Goal: Task Accomplishment & Management: Manage account settings

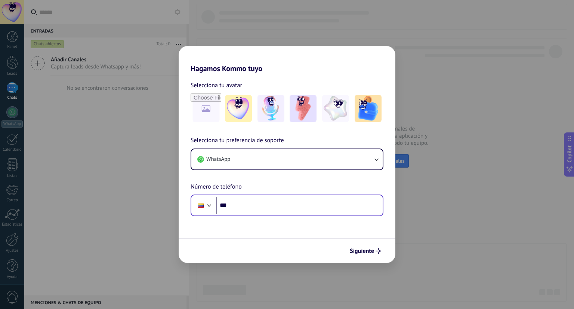
click at [315, 215] on div "Phone ***" at bounding box center [287, 205] width 193 height 22
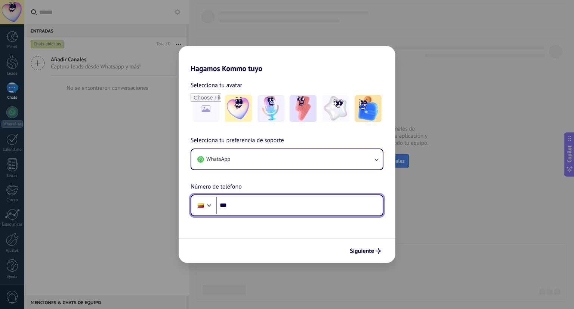
click at [316, 210] on input "***" at bounding box center [299, 205] width 167 height 17
type input "**********"
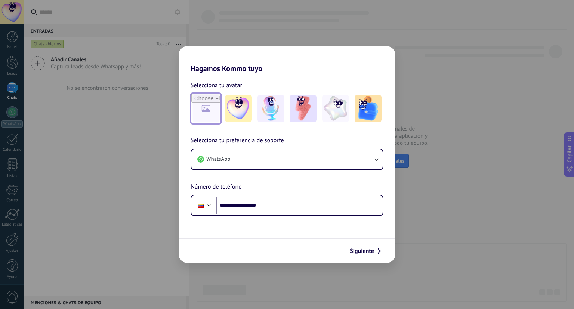
click at [210, 119] on input "file" at bounding box center [205, 108] width 29 height 29
click at [193, 106] on input "file" at bounding box center [205, 108] width 29 height 29
type input "**********"
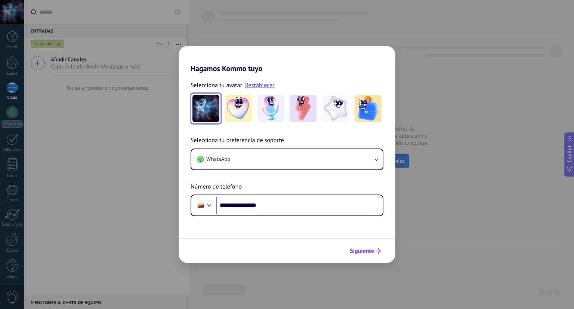
click at [373, 248] on span "Siguiente" at bounding box center [362, 250] width 24 height 5
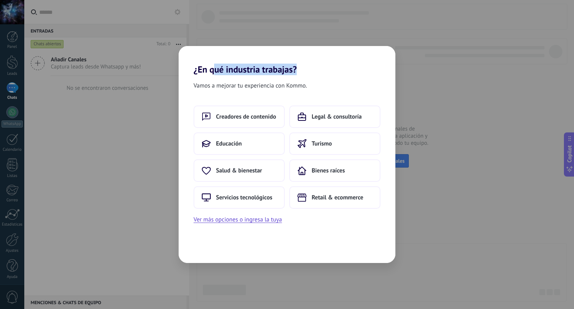
drag, startPoint x: 212, startPoint y: 71, endPoint x: 339, endPoint y: 71, distance: 126.3
click at [338, 71] on h2 "¿En qué industria trabajas?" at bounding box center [287, 60] width 217 height 29
click at [343, 79] on div "Vamos a mejorar tu experiencia con Kommo. Creadores de contenido Legal & consul…" at bounding box center [287, 169] width 217 height 188
click at [254, 175] on button "Salud & bienestar" at bounding box center [239, 170] width 91 height 22
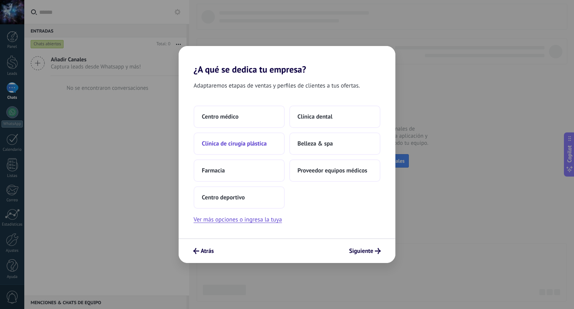
click at [268, 143] on button "Clínica de cirugía plástica" at bounding box center [239, 143] width 91 height 22
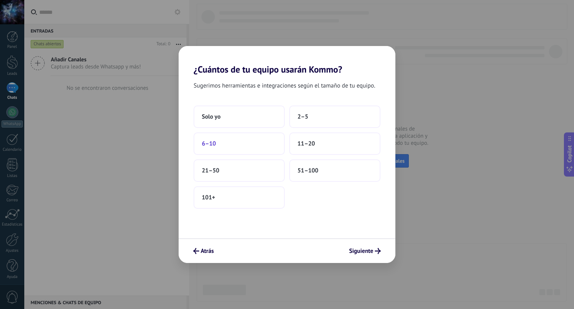
click at [259, 136] on button "6–10" at bounding box center [239, 143] width 91 height 22
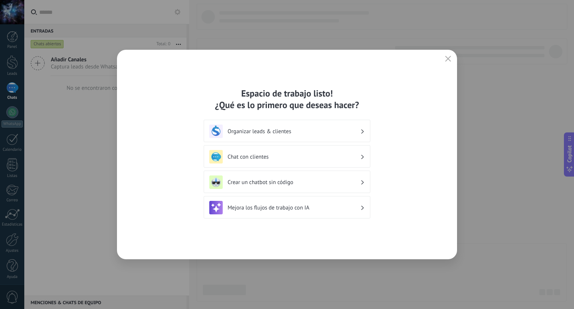
click at [326, 131] on h3 "Organizar leads & clientes" at bounding box center [294, 131] width 133 height 7
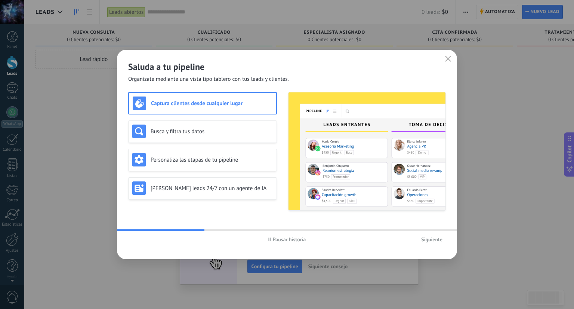
click at [426, 242] on span "Siguiente" at bounding box center [431, 239] width 21 height 5
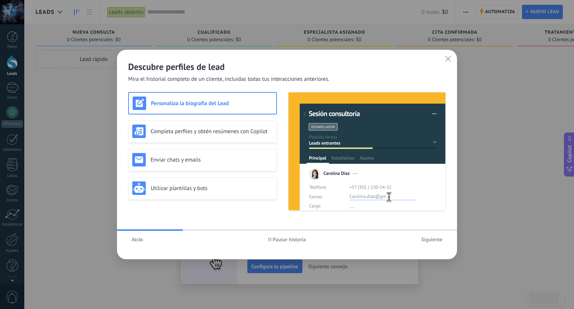
click at [144, 238] on button "Atrás" at bounding box center [137, 239] width 18 height 11
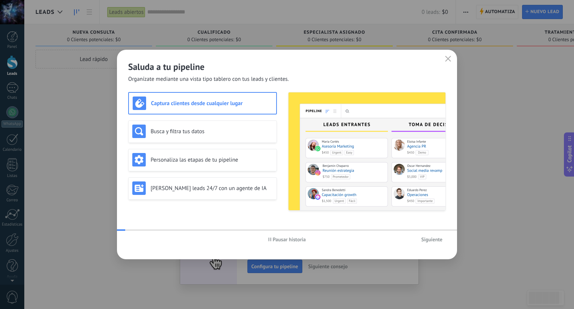
click at [143, 238] on div "Pausar historia Siguiente" at bounding box center [287, 239] width 340 height 17
click at [204, 129] on h3 "Busca y filtra tus datos" at bounding box center [212, 131] width 122 height 7
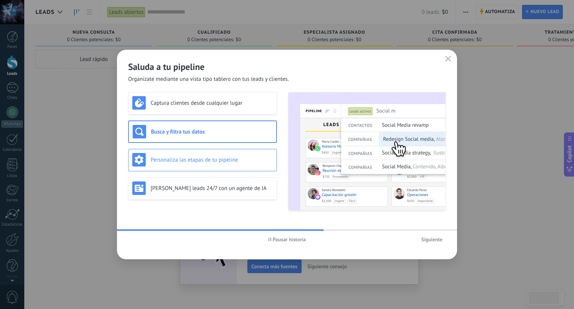
click at [199, 156] on h3 "Personaliza las etapas de tu pipeline" at bounding box center [212, 159] width 122 height 7
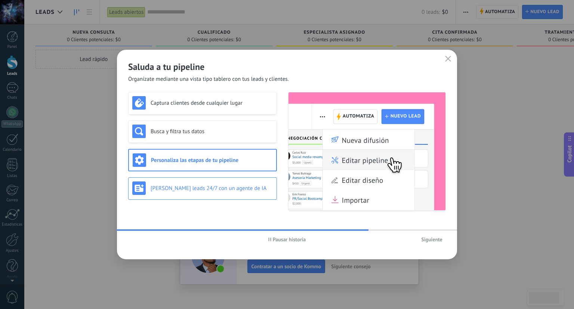
click at [198, 188] on h3 "Genera leads 24/7 con un agente de IA" at bounding box center [212, 188] width 122 height 7
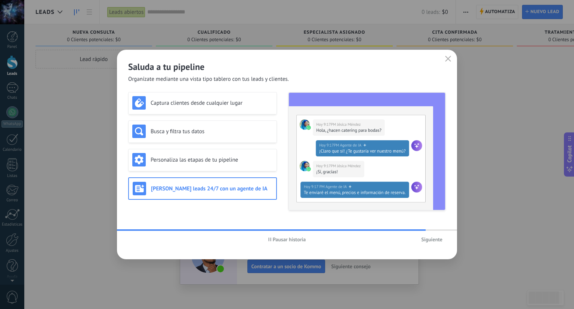
click at [433, 239] on span "Siguiente" at bounding box center [431, 239] width 21 height 5
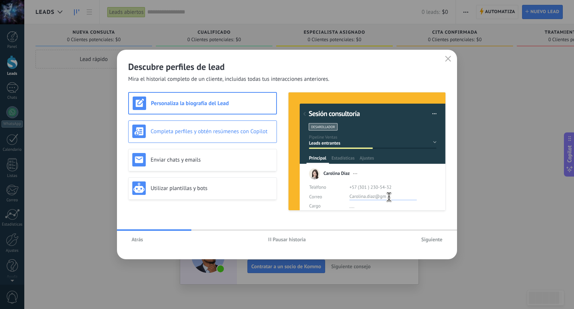
click at [219, 123] on div "Completa perfiles y obtén resúmenes con Copilot" at bounding box center [202, 131] width 149 height 22
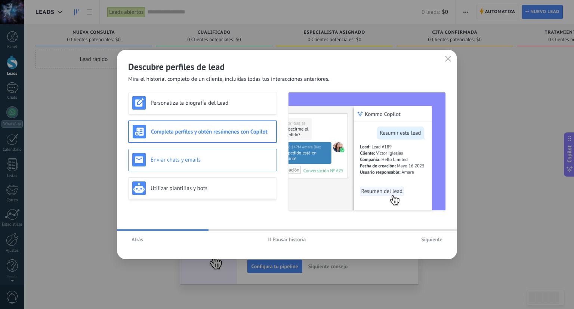
click at [218, 157] on h3 "Enviar chats y emails" at bounding box center [212, 159] width 122 height 7
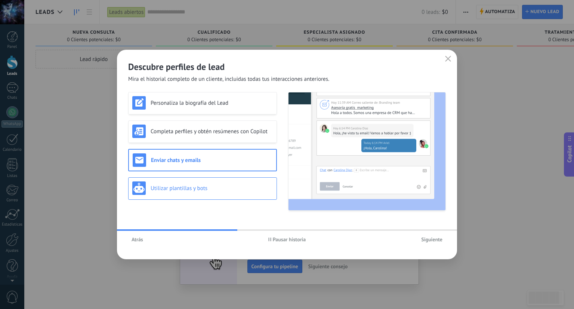
click at [215, 183] on div "Utilizar plantillas y bots" at bounding box center [202, 187] width 140 height 13
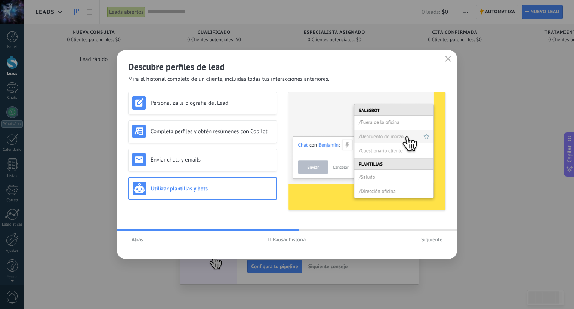
click at [433, 240] on span "Siguiente" at bounding box center [431, 239] width 21 height 5
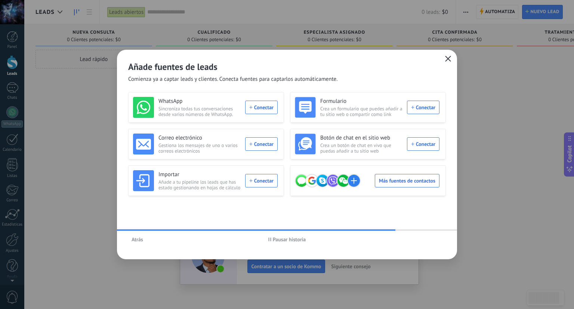
click at [446, 60] on icon "button" at bounding box center [448, 59] width 6 height 6
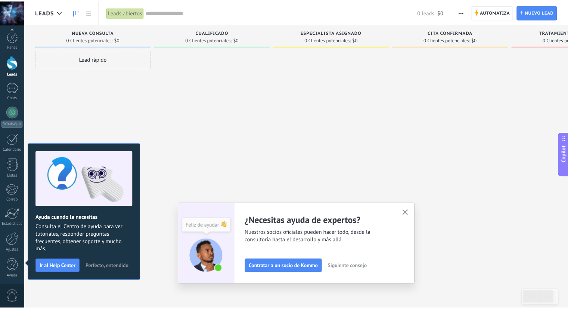
scroll to position [2, 0]
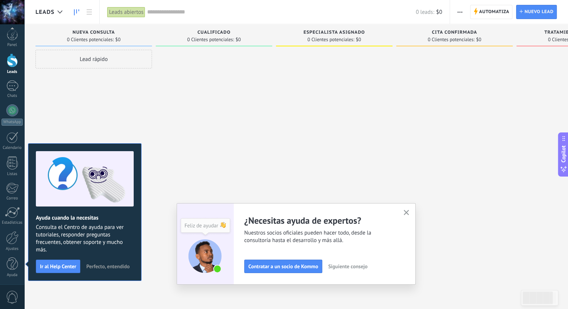
click at [409, 215] on span "button" at bounding box center [407, 213] width 6 height 6
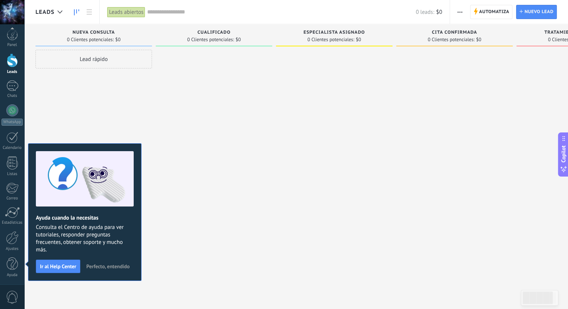
click at [185, 188] on div at bounding box center [214, 155] width 117 height 211
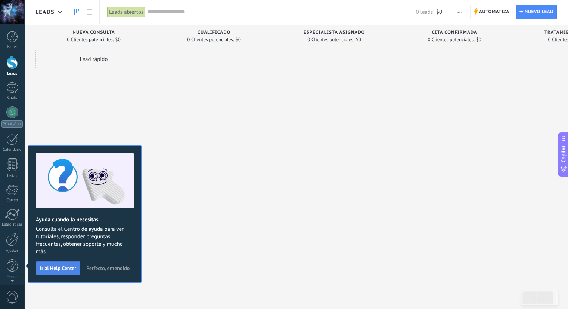
click at [58, 271] on button "Ir al Help Center" at bounding box center [58, 267] width 44 height 13
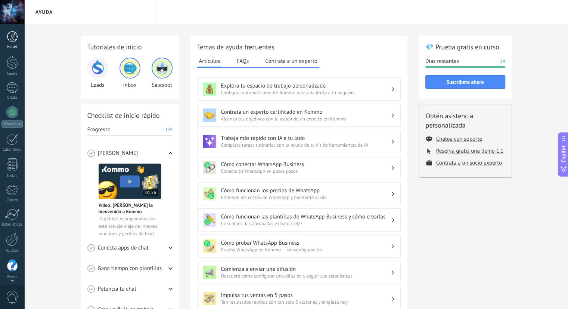
click at [15, 34] on div at bounding box center [12, 36] width 11 height 11
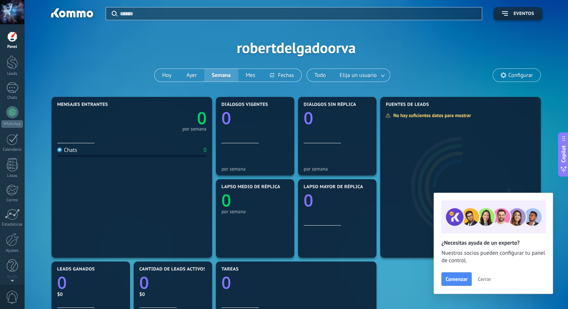
click at [486, 277] on span "Cerrar" at bounding box center [484, 278] width 13 height 5
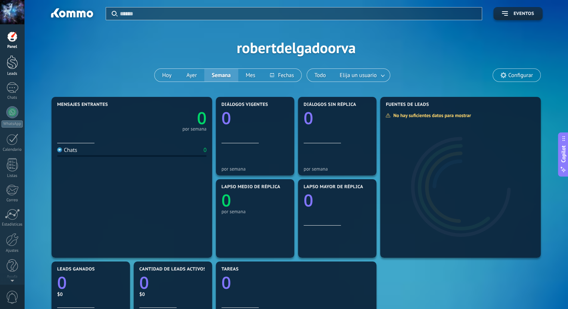
click at [12, 67] on div at bounding box center [12, 62] width 11 height 14
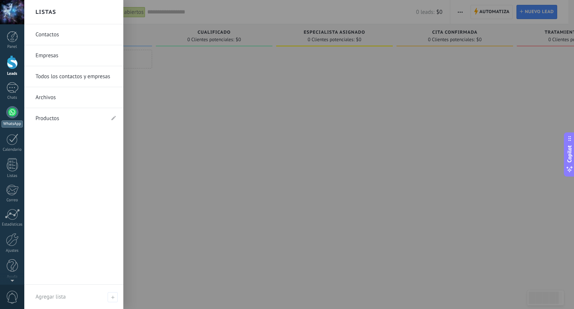
click at [11, 113] on div at bounding box center [12, 112] width 12 height 12
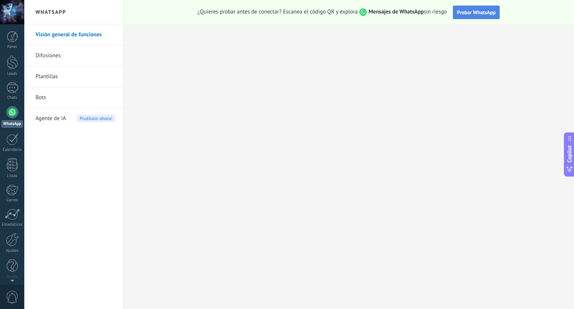
click at [477, 14] on span "Probar WhatsApp" at bounding box center [476, 12] width 39 height 7
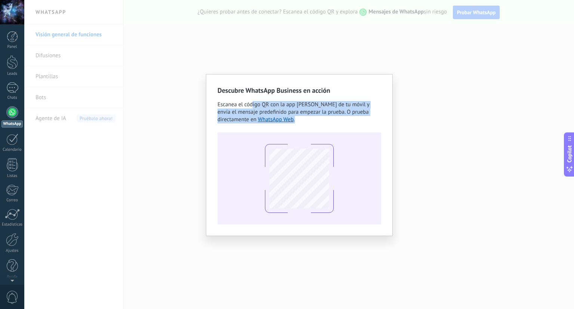
drag, startPoint x: 256, startPoint y: 102, endPoint x: 379, endPoint y: 118, distance: 124.1
click at [379, 118] on div "Escanea el código QR con la app de cámara de tu móvil y envía el mensaje predef…" at bounding box center [299, 112] width 164 height 22
click at [343, 123] on div "Descubre WhatsApp Business en acción Escanea el código QR con la app de cámara …" at bounding box center [299, 155] width 164 height 139
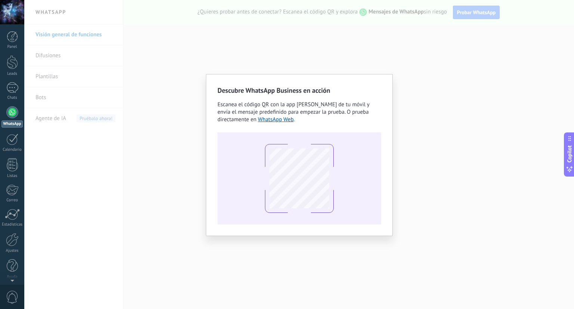
click at [314, 115] on div "Escanea el código QR con la app de cámara de tu móvil y envía el mensaje predef…" at bounding box center [299, 112] width 164 height 22
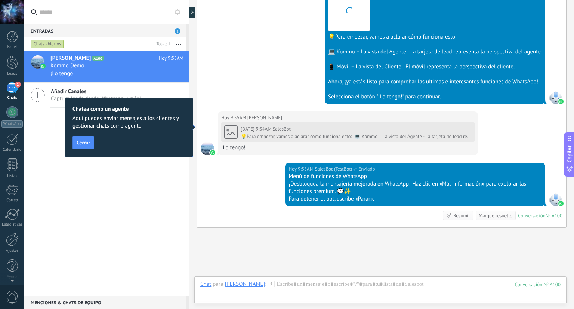
scroll to position [287, 0]
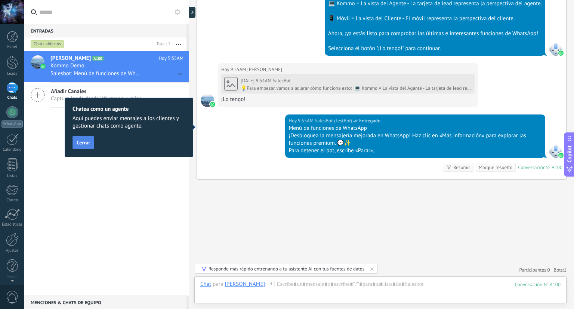
click at [83, 143] on span "Cerrar" at bounding box center [83, 142] width 13 height 5
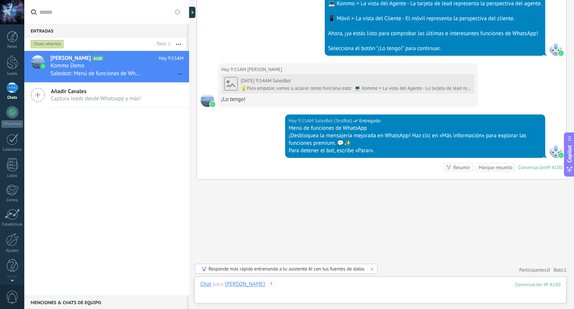
click at [347, 287] on div at bounding box center [380, 291] width 360 height 22
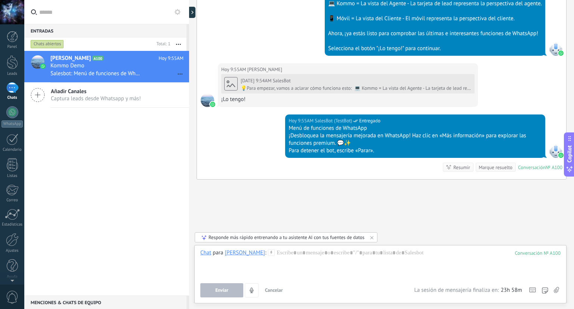
click at [344, 220] on div "Buscar Carga más Hoy Hoy Creación: 2 eventos Expandir Hoy 9:54AM Robert Delgado…" at bounding box center [381, 11] width 385 height 597
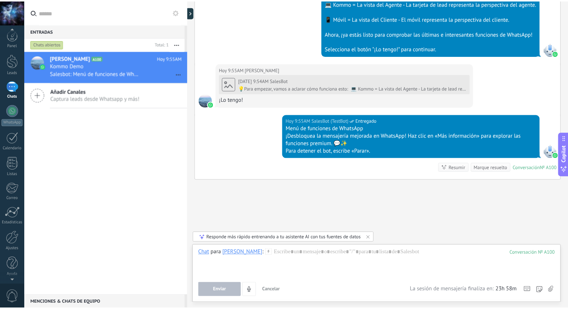
scroll to position [2, 0]
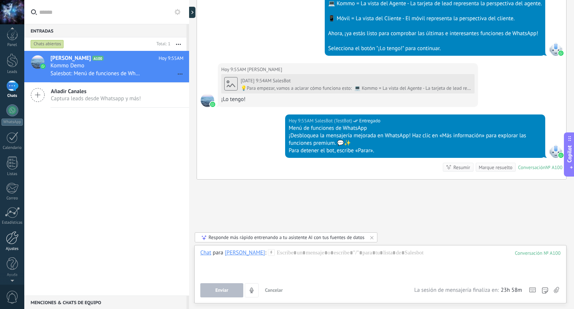
click at [10, 244] on link "Ajustes" at bounding box center [12, 241] width 24 height 20
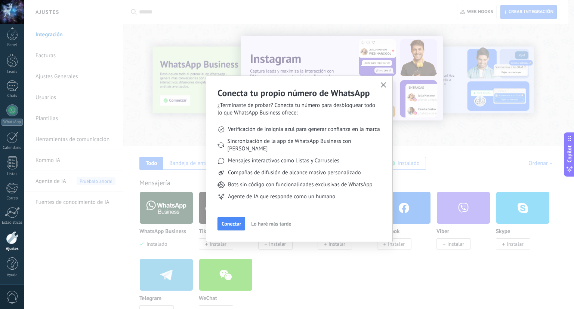
click at [260, 221] on span "Lo haré más tarde" at bounding box center [271, 223] width 40 height 5
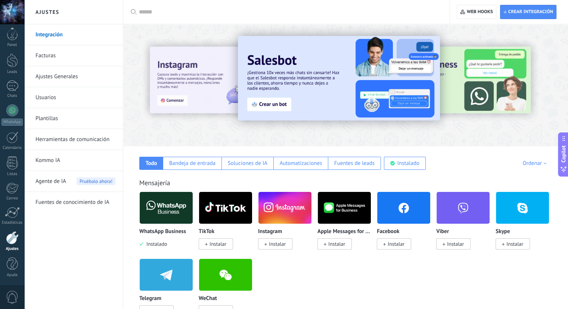
click at [75, 59] on link "Facturas" at bounding box center [75, 55] width 80 height 21
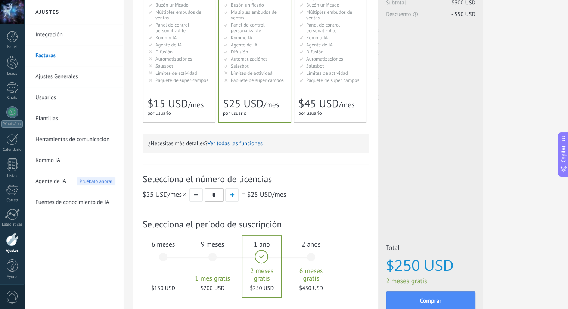
scroll to position [96, 0]
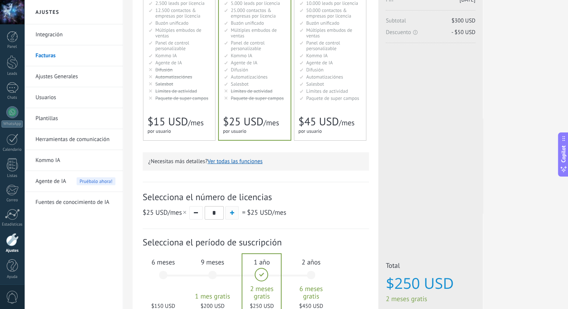
click at [231, 214] on span "button" at bounding box center [232, 212] width 4 height 4
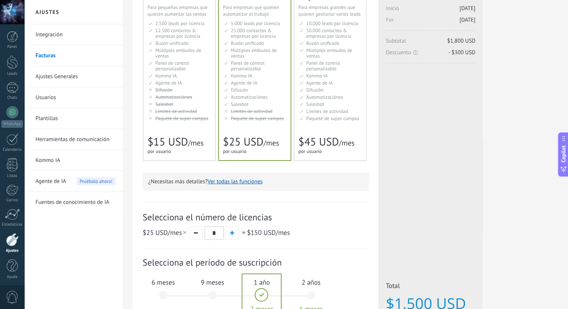
scroll to position [149, 0]
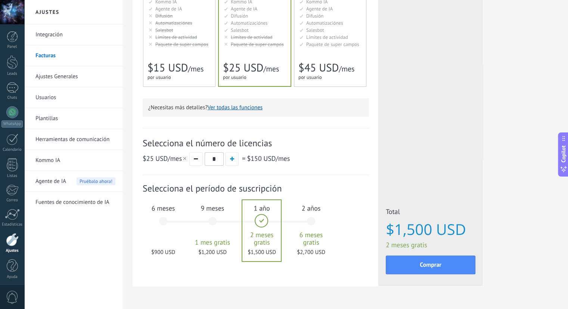
click at [232, 158] on span "button" at bounding box center [232, 159] width 4 height 4
type input "*"
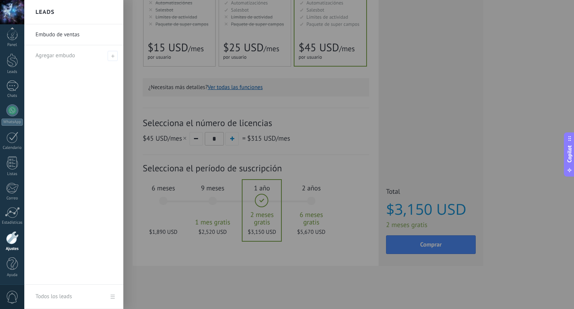
click at [111, 75] on div "Embudo de ventas Agregar embudo" at bounding box center [73, 154] width 99 height 260
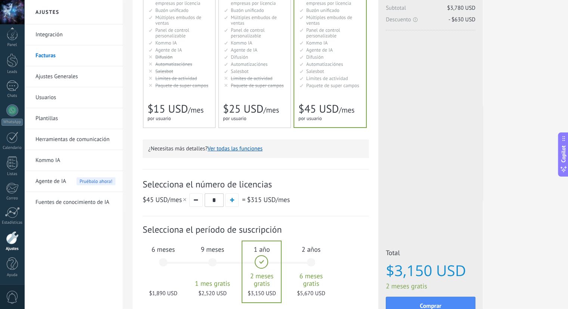
scroll to position [21, 0]
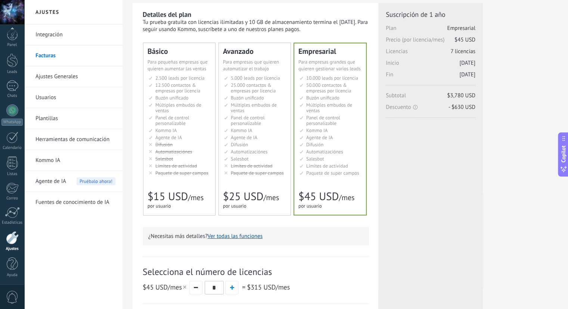
click at [74, 28] on link "Integración" at bounding box center [75, 34] width 80 height 21
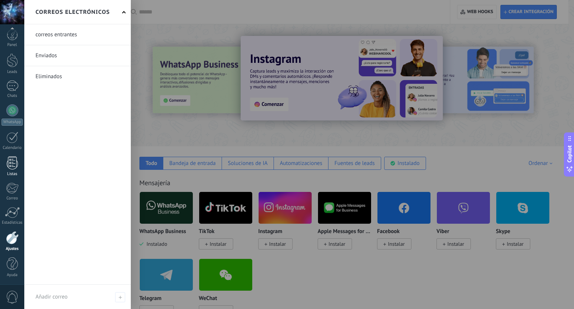
click at [11, 164] on div at bounding box center [12, 162] width 11 height 13
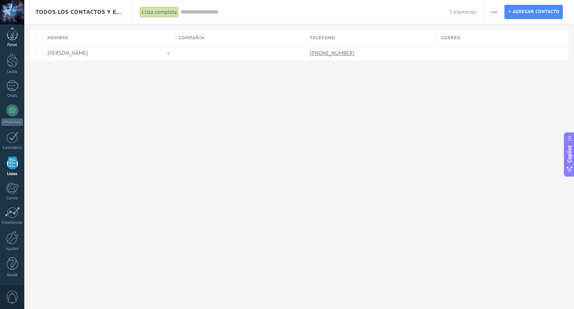
click at [13, 35] on div at bounding box center [12, 34] width 11 height 11
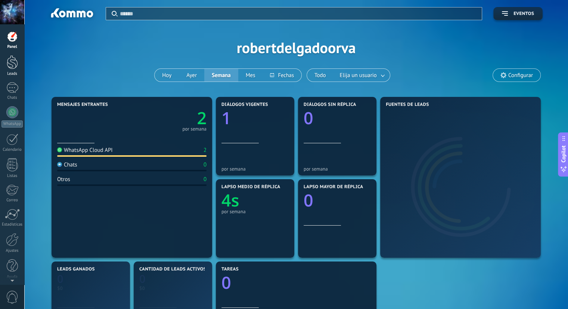
click at [10, 59] on div at bounding box center [12, 62] width 11 height 14
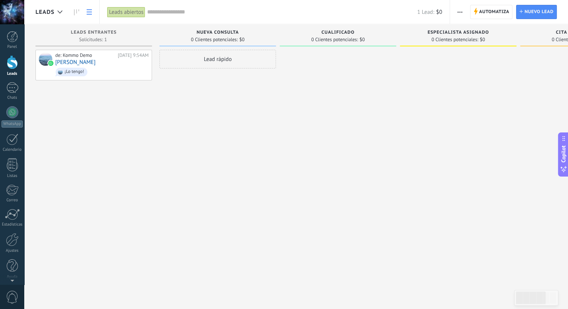
click at [91, 15] on link at bounding box center [89, 12] width 13 height 15
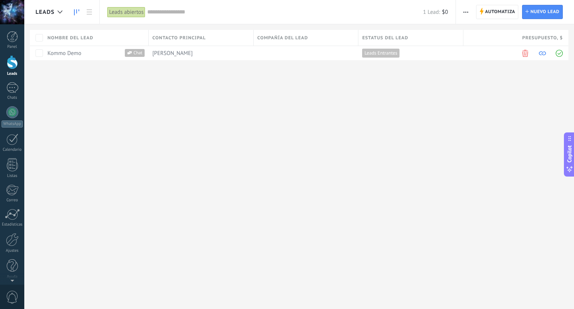
click at [71, 12] on link at bounding box center [76, 12] width 13 height 15
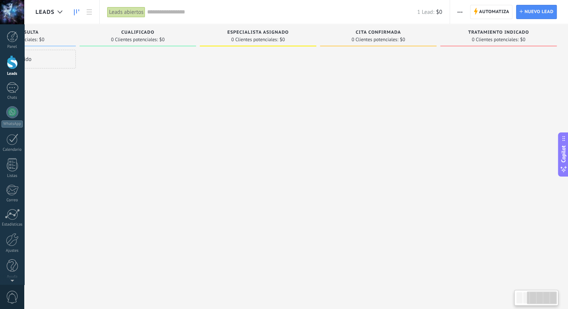
drag, startPoint x: 444, startPoint y: 101, endPoint x: 173, endPoint y: 106, distance: 271.0
click at [173, 106] on div "Leads Entrantes Solicitudes: 1 0 0 0 1 0 0 0 1 de: Kommo Demo [DATE] 9:54AM [PE…" at bounding box center [201, 142] width 733 height 237
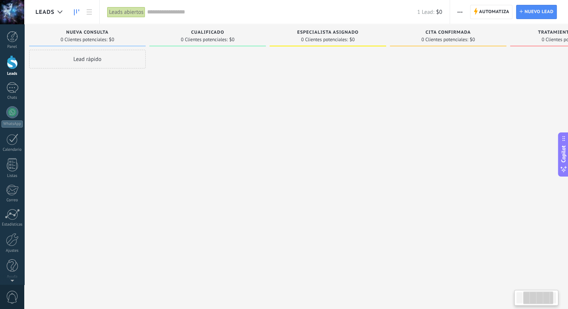
drag, startPoint x: 174, startPoint y: 105, endPoint x: 338, endPoint y: 101, distance: 164.5
click at [266, 101] on div at bounding box center [207, 155] width 117 height 211
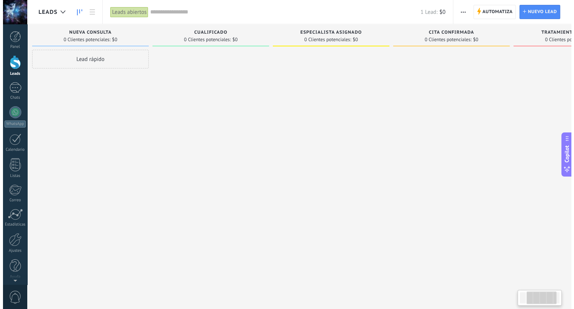
scroll to position [0, 52]
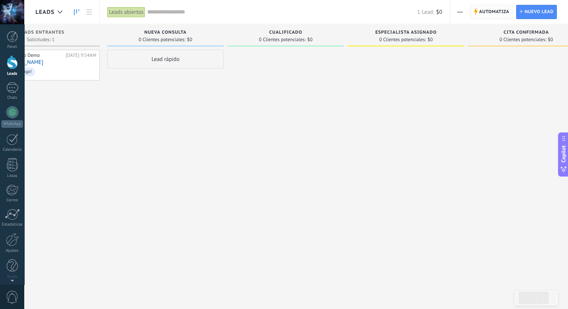
click at [499, 7] on span "Automatiza" at bounding box center [494, 11] width 30 height 13
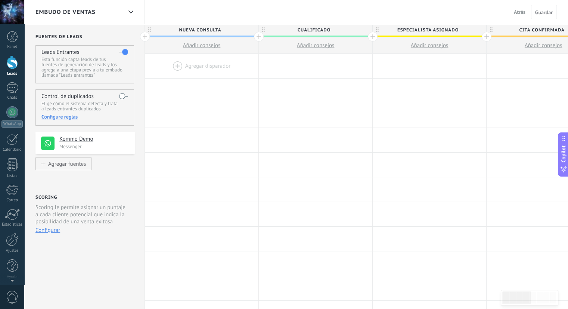
click at [120, 144] on p "Messenger" at bounding box center [94, 146] width 71 height 6
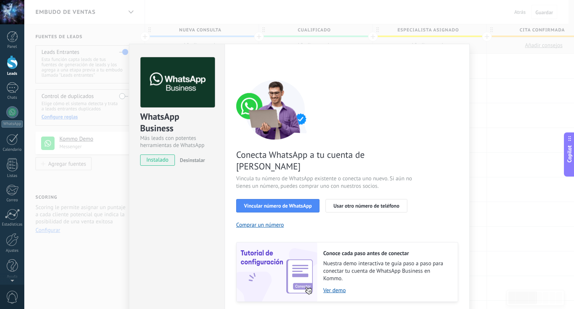
click at [509, 127] on div "WhatsApp Business Más leads con potentes herramientas de WhatsApp instalado Des…" at bounding box center [299, 154] width 550 height 309
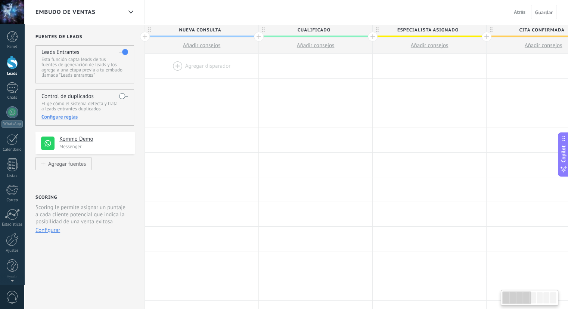
click at [219, 44] on span "Añadir consejos" at bounding box center [202, 45] width 38 height 7
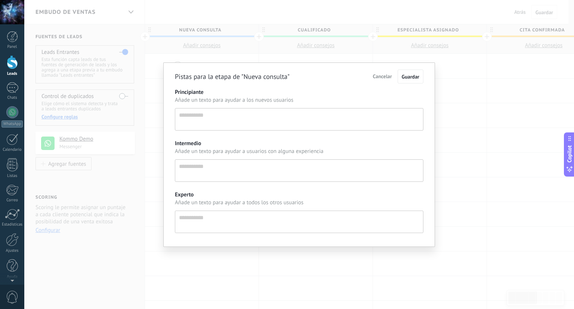
scroll to position [7, 0]
click at [215, 119] on textarea "Principiante" at bounding box center [299, 119] width 248 height 22
click at [215, 169] on textarea "Intermedio" at bounding box center [299, 170] width 248 height 22
click at [269, 226] on textarea "Experto" at bounding box center [299, 221] width 248 height 22
click at [375, 78] on span "Cancelar" at bounding box center [382, 76] width 19 height 7
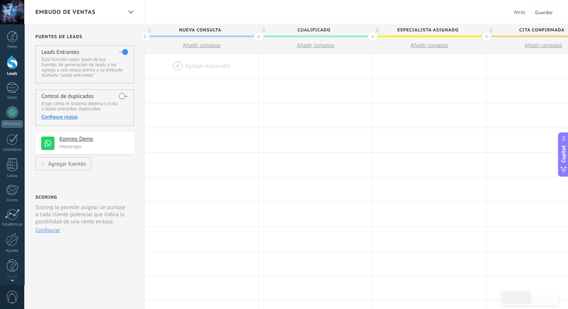
click at [194, 67] on div at bounding box center [202, 66] width 114 height 24
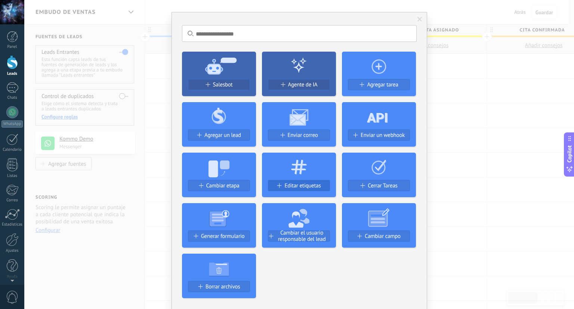
scroll to position [0, 0]
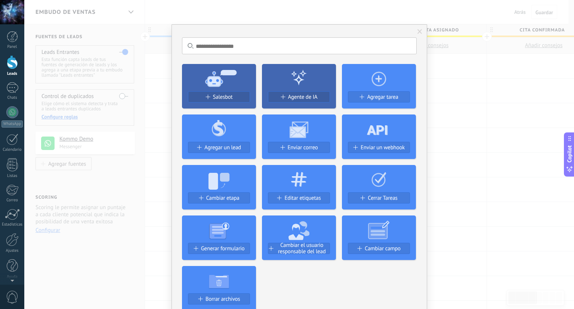
click at [426, 144] on div "No hay resultados Salesbot Agente de IA Agregar tarea Agregar un lead Enviar co…" at bounding box center [299, 154] width 550 height 309
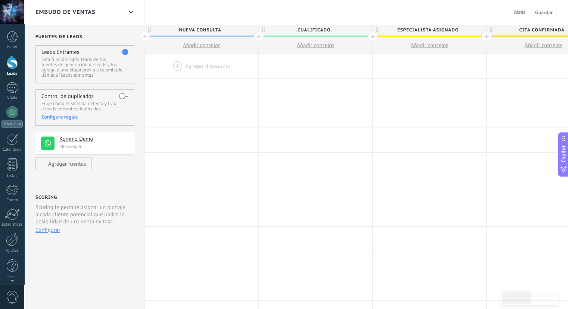
click at [115, 12] on div "Embudo de ventas" at bounding box center [78, 12] width 87 height 24
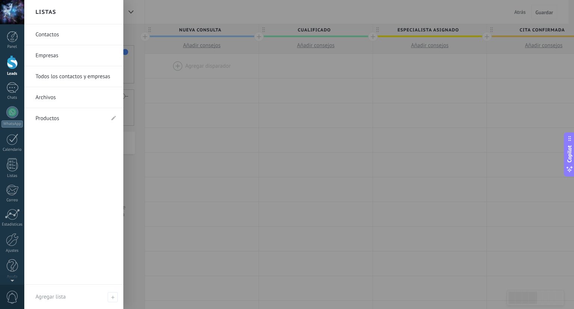
click at [127, 11] on div at bounding box center [311, 154] width 574 height 309
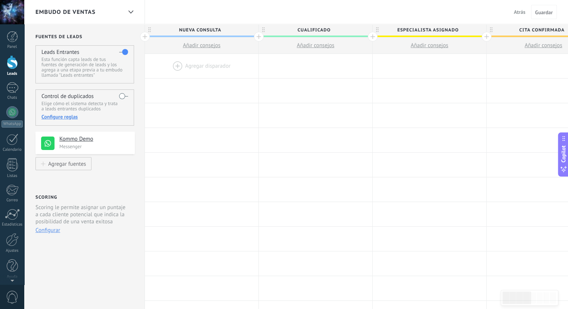
click at [16, 62] on div at bounding box center [12, 62] width 11 height 14
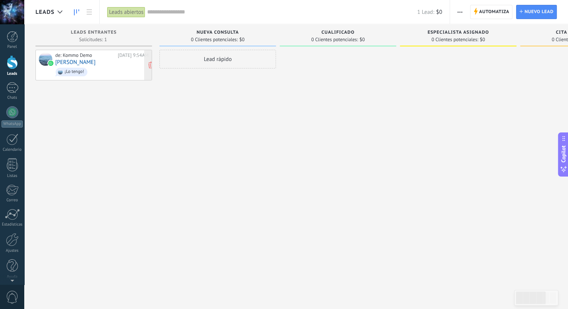
click at [117, 69] on span "¡Lo tengo!" at bounding box center [101, 72] width 93 height 12
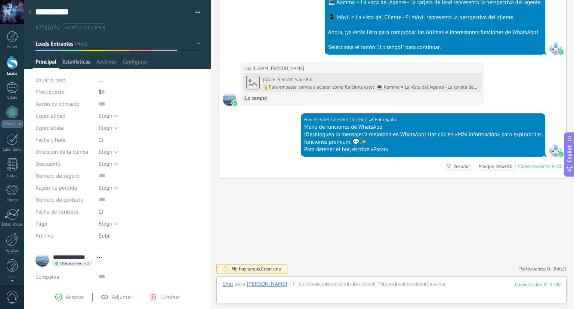
click at [84, 58] on span "Estadísticas" at bounding box center [76, 63] width 28 height 11
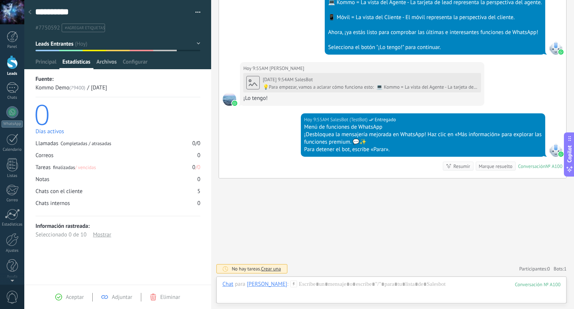
click at [109, 65] on span "Archivos" at bounding box center [106, 63] width 20 height 11
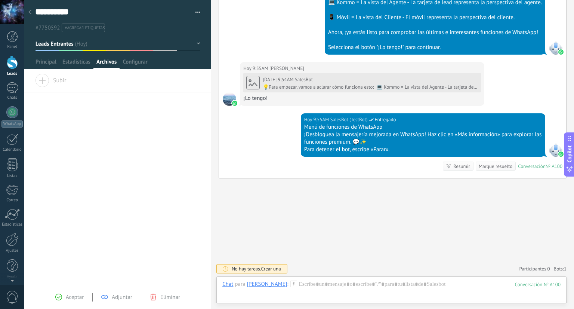
click at [55, 79] on span "Subir" at bounding box center [50, 79] width 31 height 10
click at [0, 0] on input "Subir" at bounding box center [0, 0] width 0 height 0
click at [64, 126] on link "183.png" at bounding box center [62, 126] width 19 height 7
click at [143, 59] on span "Configurar" at bounding box center [135, 63] width 25 height 11
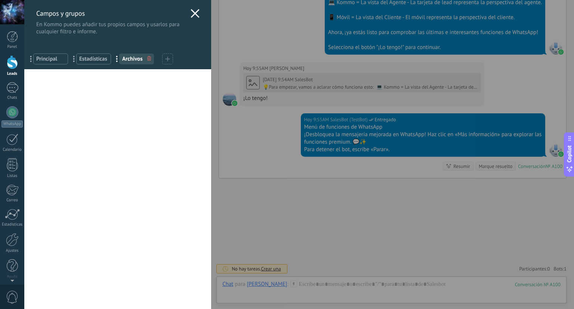
click at [197, 16] on icon at bounding box center [195, 13] width 9 height 9
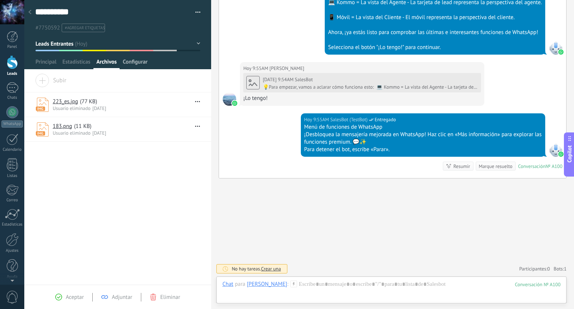
click at [139, 63] on span "Configurar" at bounding box center [135, 63] width 25 height 11
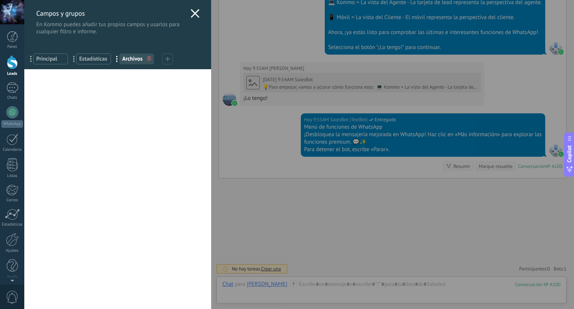
click at [167, 55] on div at bounding box center [167, 58] width 11 height 11
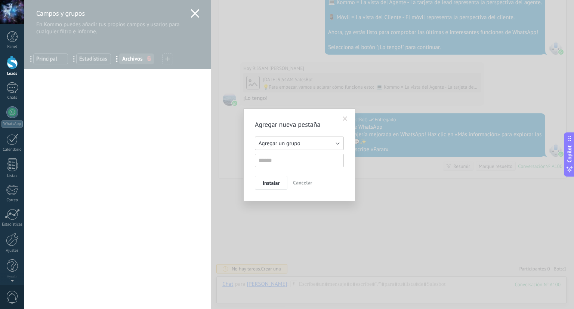
click at [277, 148] on button "Agregar un grupo" at bounding box center [299, 142] width 89 height 13
click at [278, 146] on span "Agregar un grupo" at bounding box center [295, 143] width 91 height 7
click at [281, 133] on div "Agregar nueva pestaña Agregar un grupo Listas Otros leads Agregar un grupo Inst…" at bounding box center [299, 155] width 89 height 70
click at [281, 143] on span "Agregar un grupo" at bounding box center [279, 143] width 41 height 7
click at [282, 168] on span "Otros leads" at bounding box center [295, 166] width 91 height 7
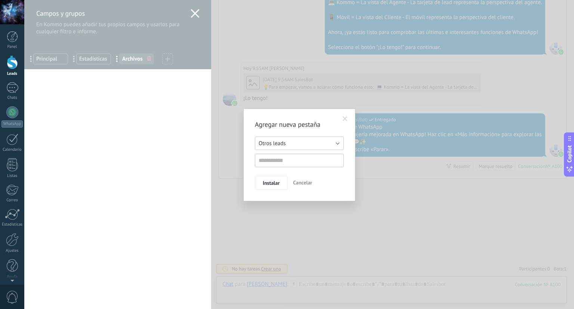
click at [328, 142] on button "Otros leads" at bounding box center [299, 142] width 89 height 13
click at [330, 140] on span "Agregar un grupo" at bounding box center [295, 143] width 91 height 7
click at [345, 121] on span at bounding box center [345, 118] width 5 height 5
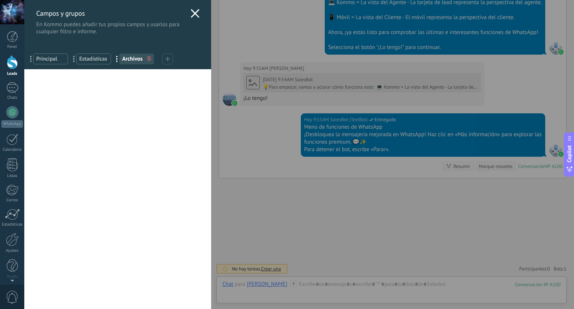
click at [196, 12] on icon at bounding box center [195, 13] width 9 height 9
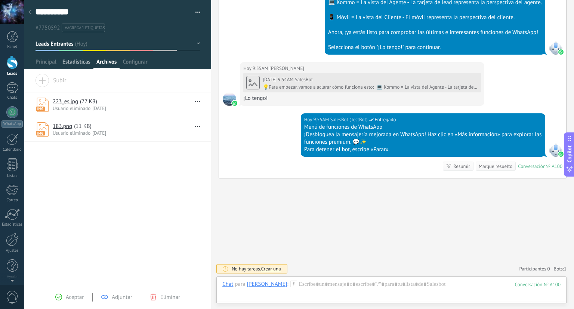
click at [61, 64] on div "Estadísticas" at bounding box center [76, 63] width 34 height 11
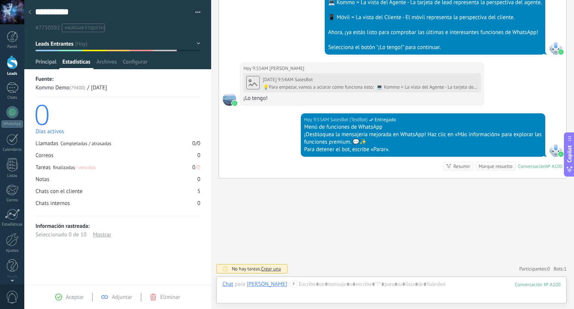
click at [54, 65] on span "Principal" at bounding box center [45, 63] width 21 height 11
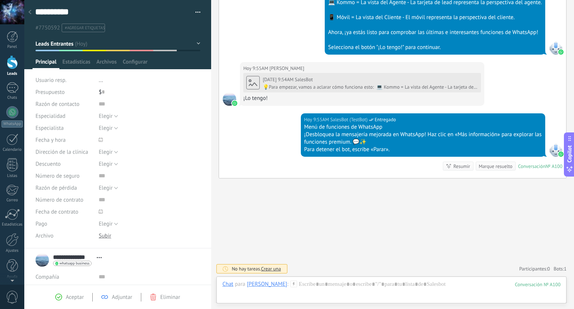
click at [105, 92] on div "$ 0" at bounding box center [150, 92] width 102 height 12
click at [102, 93] on input "text" at bounding box center [103, 92] width 3 height 12
click at [101, 105] on input "text" at bounding box center [150, 104] width 102 height 12
click at [108, 117] on span "Elegir" at bounding box center [106, 115] width 14 height 7
click at [108, 117] on span "Elegir" at bounding box center [142, 115] width 104 height 7
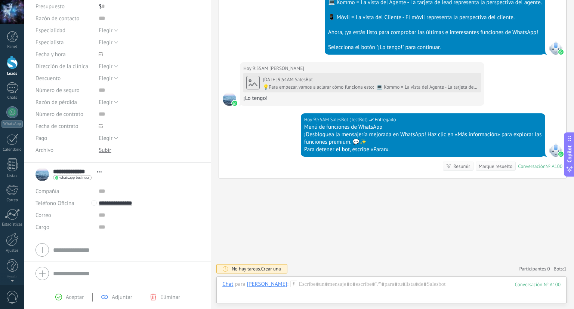
scroll to position [86, 0]
click at [104, 195] on input "text" at bounding box center [149, 191] width 101 height 12
click at [105, 220] on input "text" at bounding box center [149, 226] width 101 height 12
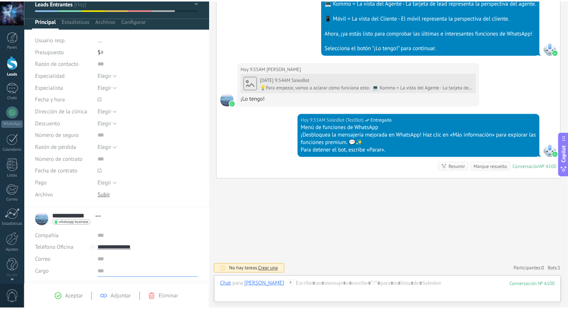
scroll to position [0, 0]
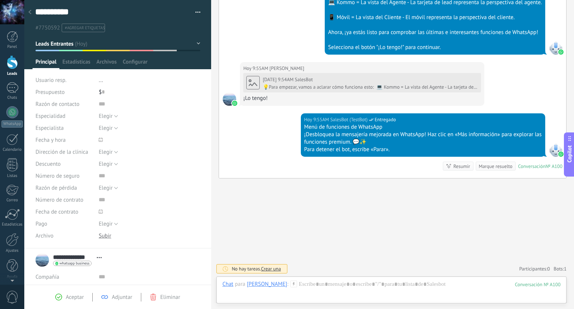
click at [190, 15] on button "button" at bounding box center [195, 12] width 11 height 11
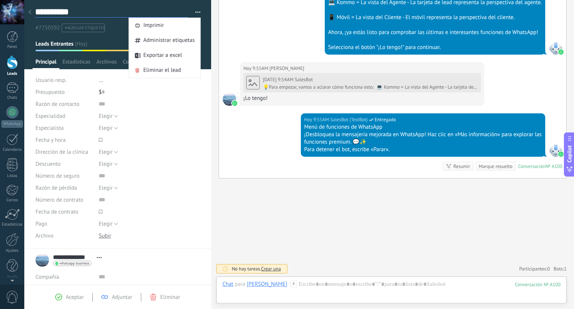
drag, startPoint x: 151, startPoint y: 7, endPoint x: 133, endPoint y: 10, distance: 17.8
click at [151, 7] on textarea "**********" at bounding box center [111, 11] width 152 height 11
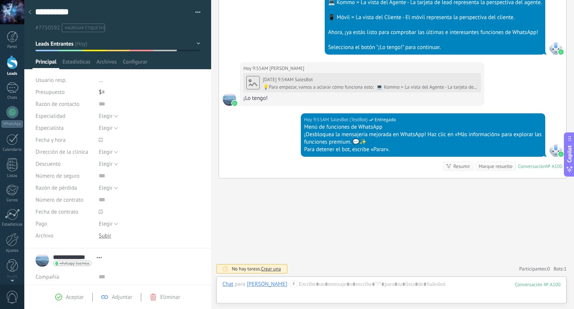
click at [32, 10] on div at bounding box center [30, 12] width 10 height 15
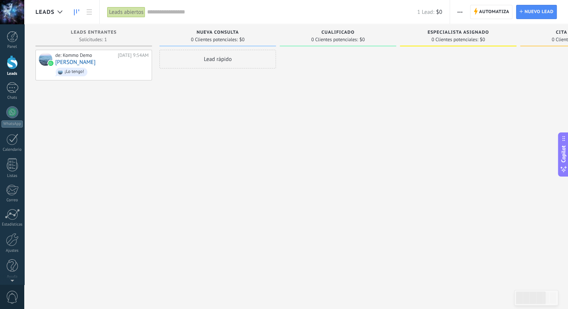
click at [459, 10] on span "button" at bounding box center [460, 12] width 5 height 14
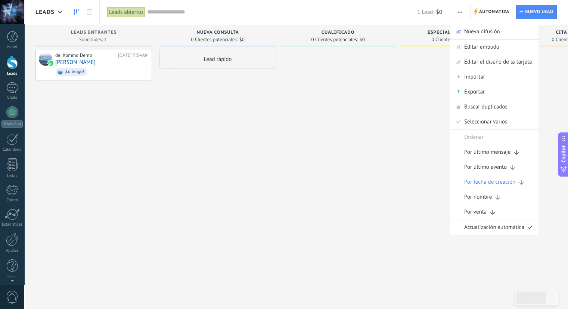
click at [248, 163] on div "Lead rápido" at bounding box center [218, 155] width 117 height 211
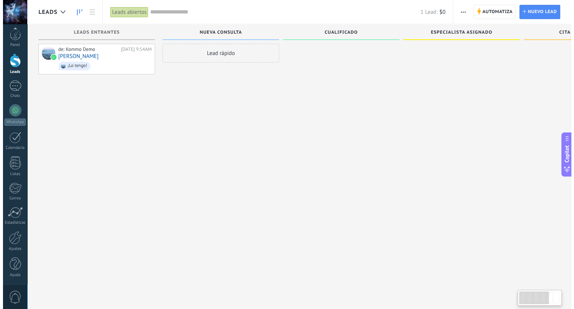
scroll to position [12, 0]
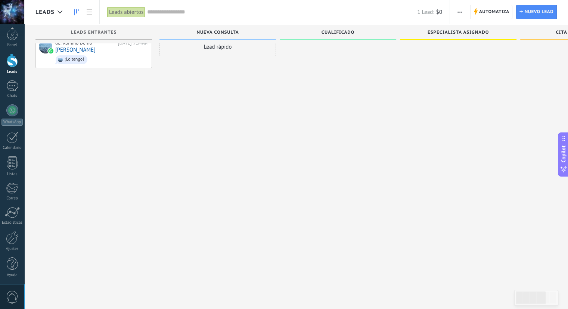
click at [13, 294] on span "0" at bounding box center [12, 296] width 13 height 13
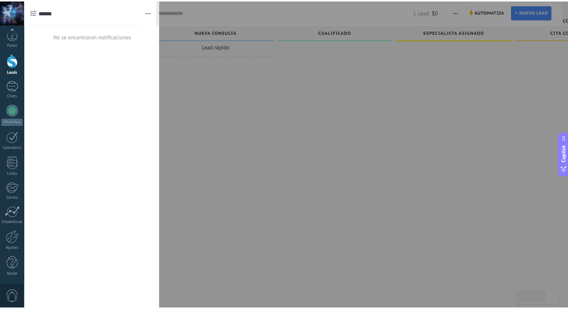
scroll to position [0, 0]
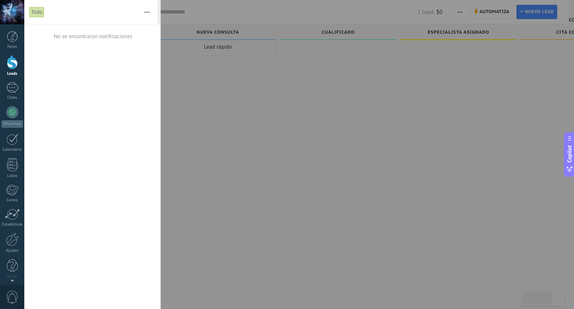
click at [207, 75] on div at bounding box center [287, 154] width 574 height 309
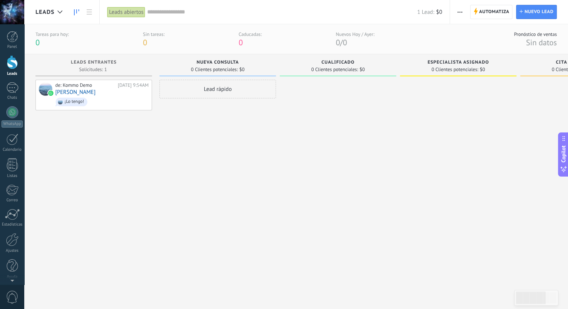
click at [462, 13] on span "button" at bounding box center [460, 12] width 5 height 14
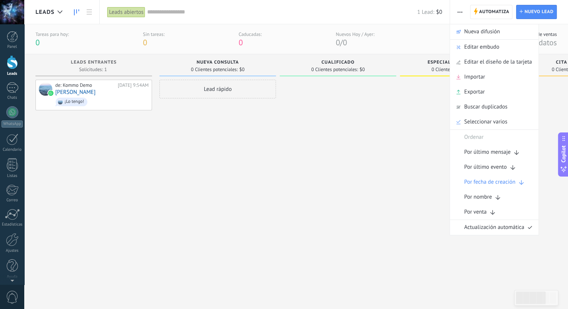
click at [462, 13] on span "button" at bounding box center [460, 12] width 5 height 14
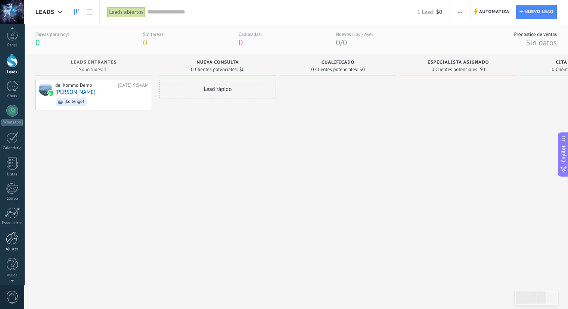
scroll to position [2, 0]
click at [5, 235] on link "Ajustes" at bounding box center [12, 241] width 24 height 20
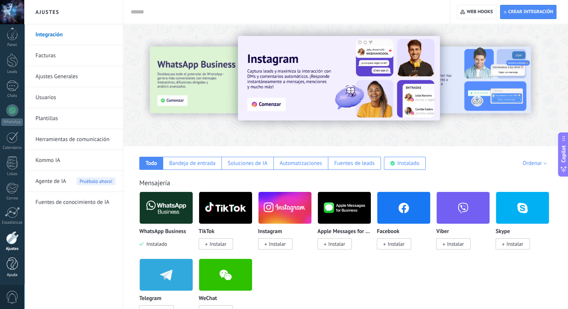
click at [9, 265] on div at bounding box center [12, 263] width 11 height 13
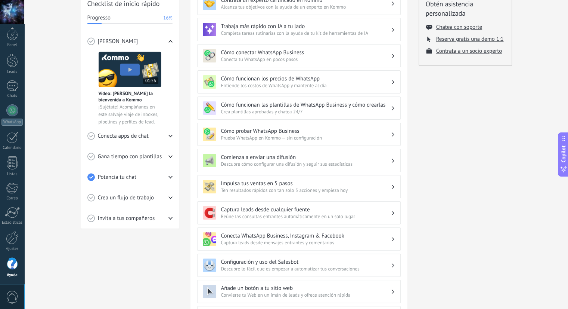
scroll to position [112, 0]
click at [129, 201] on div "Crea un flujo de trabajo" at bounding box center [129, 197] width 85 height 21
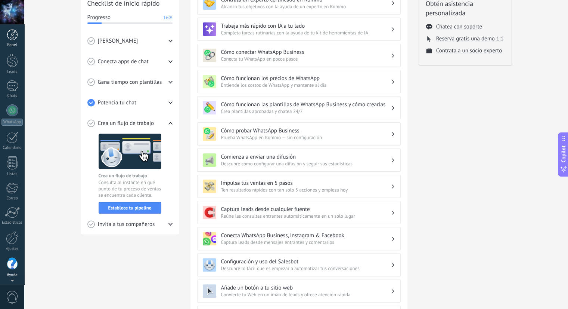
scroll to position [0, 0]
click at [11, 46] on div "Panel" at bounding box center [12, 46] width 22 height 5
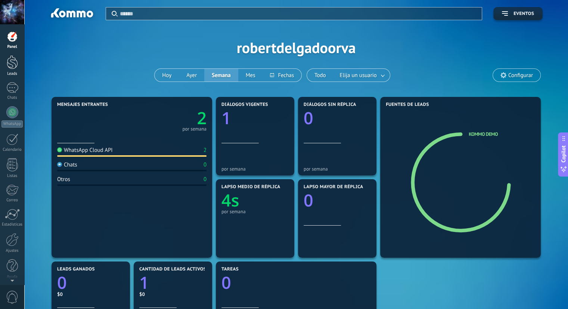
click at [10, 69] on link "Leads" at bounding box center [12, 65] width 24 height 21
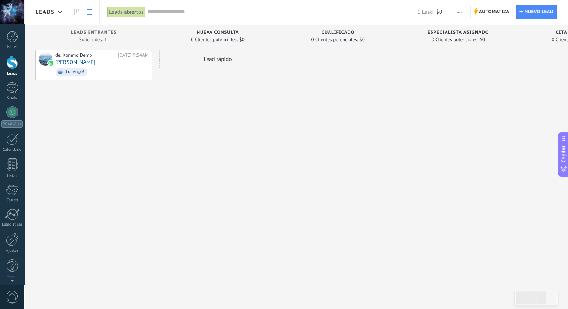
click at [91, 12] on use at bounding box center [89, 11] width 5 height 5
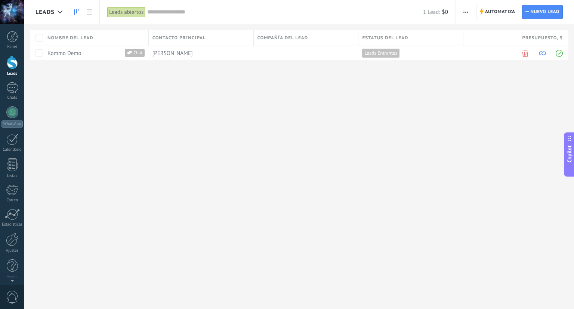
click at [80, 13] on link at bounding box center [76, 12] width 13 height 15
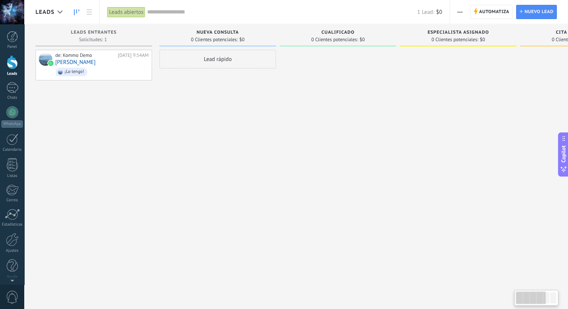
click at [52, 12] on span "Leads" at bounding box center [44, 12] width 19 height 7
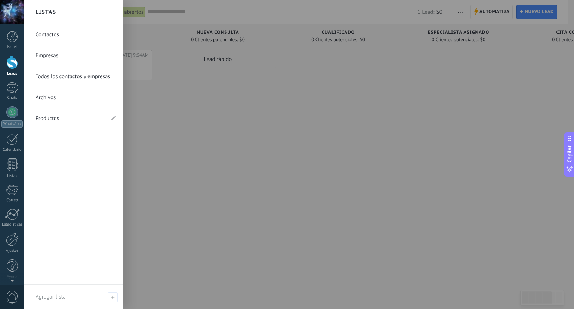
click at [59, 117] on link "Productos" at bounding box center [69, 118] width 69 height 21
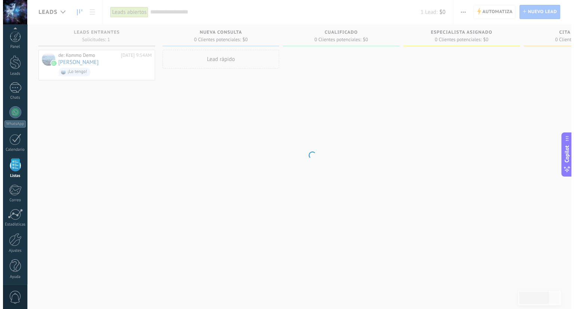
scroll to position [2, 0]
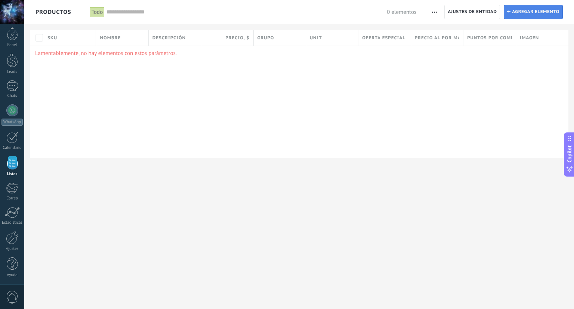
click at [524, 8] on span "Agregar elemento" at bounding box center [535, 11] width 47 height 13
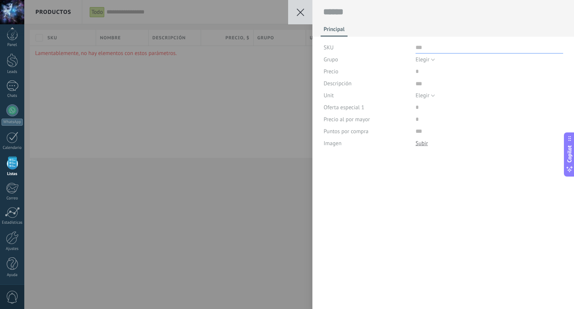
click at [416, 45] on input "text" at bounding box center [490, 47] width 148 height 12
click at [425, 60] on span "Elegir" at bounding box center [423, 59] width 14 height 7
click at [308, 11] on button at bounding box center [300, 12] width 24 height 24
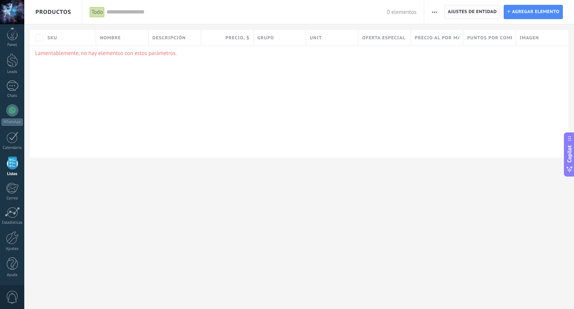
click at [487, 15] on span "Ajustes de entidad" at bounding box center [472, 11] width 49 height 13
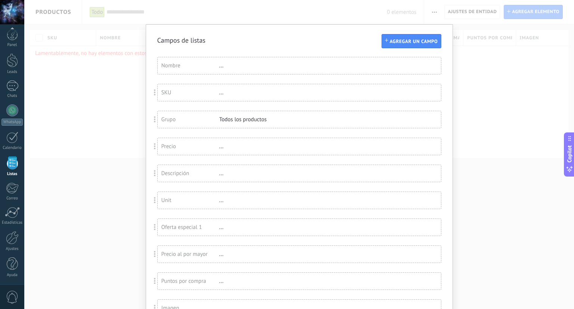
click at [305, 90] on div "SKU ..." at bounding box center [299, 92] width 283 height 17
click at [217, 88] on div "SKU ..." at bounding box center [299, 92] width 283 height 17
click at [217, 93] on div "SKU" at bounding box center [190, 92] width 58 height 7
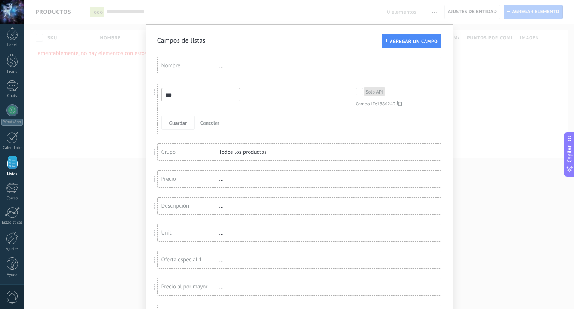
click at [288, 49] on div "Campos de listas Agregar un campo Usted ha alcanzado la cantidad máxima de los …" at bounding box center [299, 192] width 284 height 313
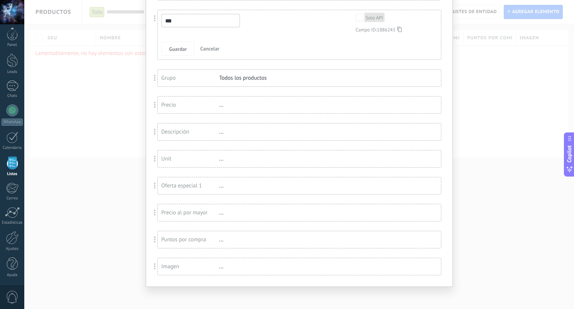
scroll to position [75, 0]
click at [141, 60] on div "Campos de listas Agregar un campo Usted ha alcanzado la cantidad máxima de los …" at bounding box center [299, 154] width 550 height 309
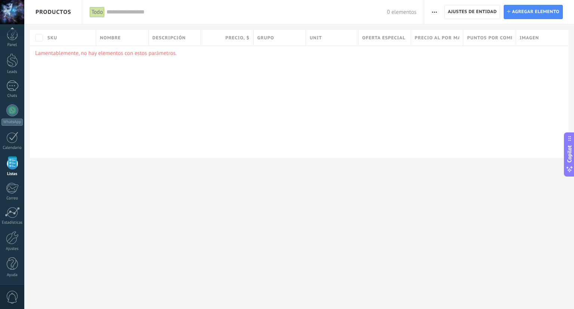
scroll to position [0, 0]
click at [431, 11] on button "button" at bounding box center [434, 12] width 11 height 14
click at [444, 45] on span "Categorías" at bounding box center [450, 46] width 25 height 15
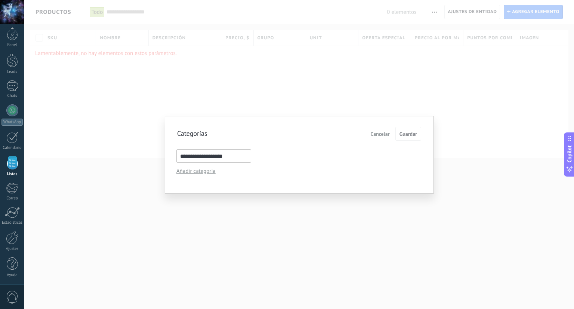
click at [232, 153] on input "**********" at bounding box center [213, 155] width 75 height 13
click at [339, 99] on div "**********" at bounding box center [299, 154] width 550 height 309
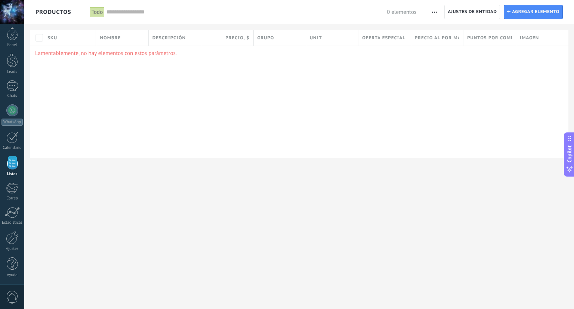
click at [433, 14] on span "button" at bounding box center [434, 12] width 5 height 14
click at [448, 59] on span "Ajuste de lista" at bounding box center [455, 61] width 34 height 15
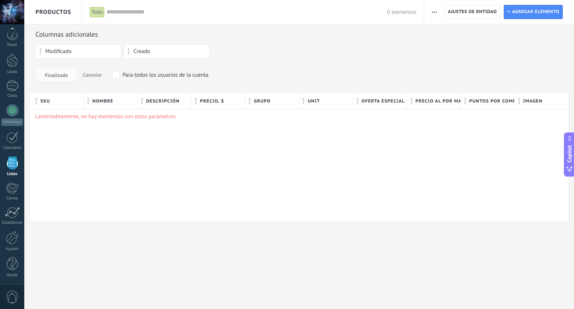
click at [429, 59] on div "Modificado Creado" at bounding box center [298, 53] width 527 height 18
click at [420, 11] on div "**********" at bounding box center [253, 12] width 343 height 24
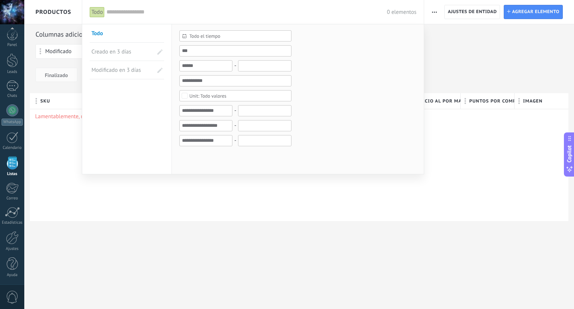
click at [435, 13] on div at bounding box center [287, 154] width 574 height 309
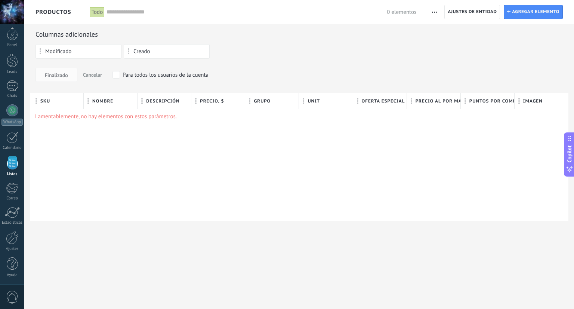
click at [436, 13] on span "button" at bounding box center [434, 12] width 5 height 14
click at [465, 66] on span "Ajuste de lista" at bounding box center [455, 61] width 34 height 15
click at [494, 76] on div "Finalizado Cancelar Para todos los usuarios de la cuenta" at bounding box center [298, 75] width 527 height 14
click at [522, 16] on span "Agregar elemento" at bounding box center [535, 11] width 47 height 13
type textarea "***"
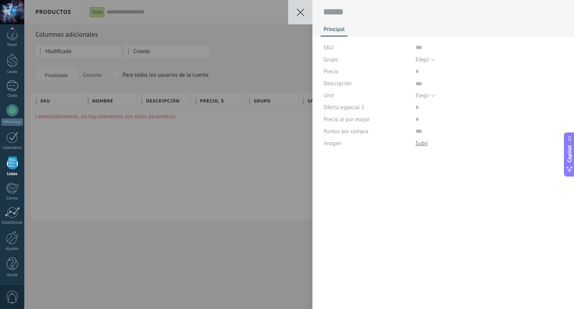
scroll to position [7, 0]
click at [426, 61] on span "Elegir" at bounding box center [423, 59] width 14 height 7
click at [425, 78] on div "SKU Grupo Elegir Todos los productos Elegir Precio Descripción Unit Elegir pc l…" at bounding box center [444, 95] width 240 height 108
click at [427, 59] on span "Elegir" at bounding box center [423, 59] width 14 height 7
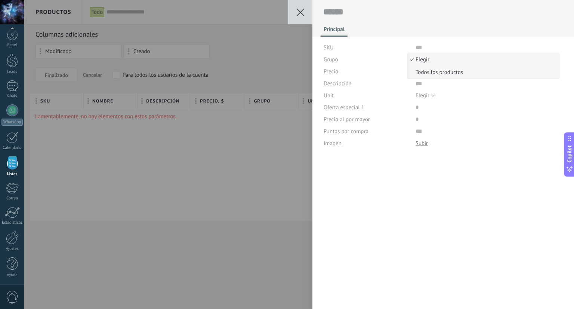
click at [426, 70] on span "Todos los productos" at bounding box center [481, 72] width 149 height 7
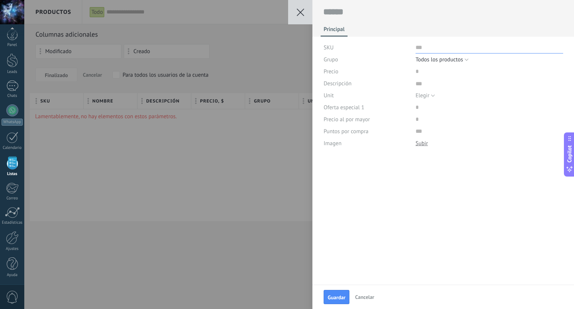
click at [426, 51] on input "text" at bounding box center [490, 47] width 148 height 12
type input "*"
type input "**********"
click at [458, 56] on span "Todos los productos" at bounding box center [439, 59] width 47 height 7
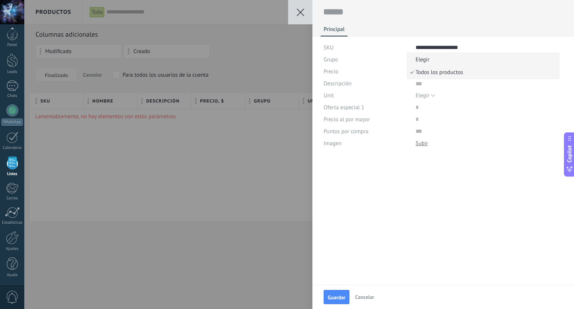
scroll to position [0, 0]
click at [458, 75] on span "Todos los productos" at bounding box center [481, 72] width 149 height 7
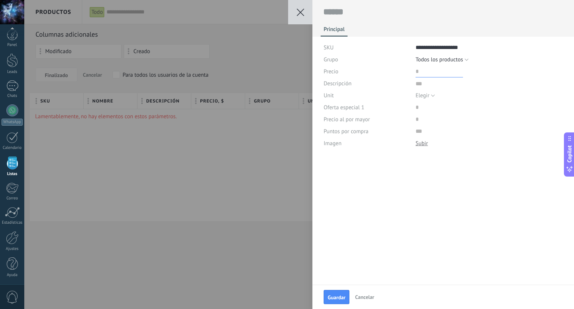
click at [438, 72] on input "price" at bounding box center [439, 71] width 47 height 12
type input "**********"
click at [426, 98] on span "Elegir" at bounding box center [423, 95] width 14 height 7
click at [380, 198] on div "**********" at bounding box center [443, 142] width 262 height 284
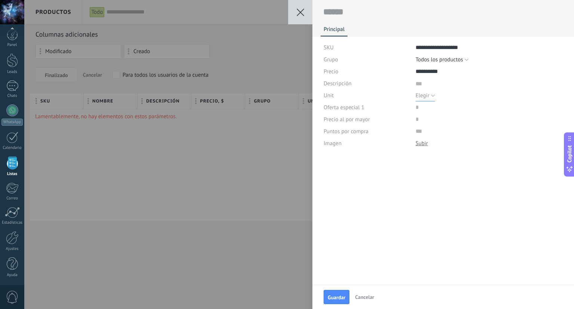
click at [430, 95] on button "Elegir" at bounding box center [425, 95] width 19 height 12
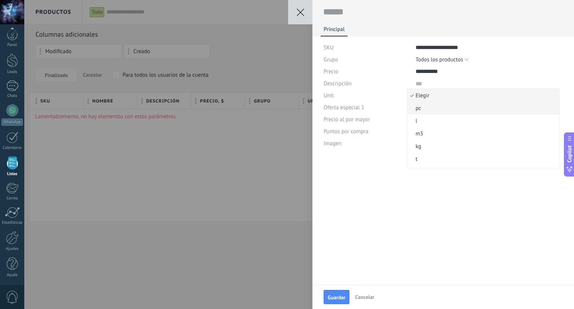
click at [430, 105] on span "pc" at bounding box center [481, 108] width 149 height 7
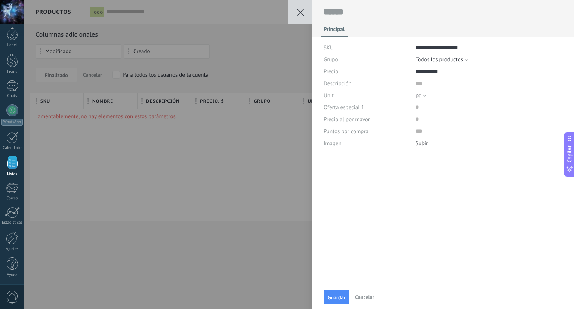
click at [423, 117] on input "price" at bounding box center [439, 119] width 47 height 12
click at [422, 107] on input "price" at bounding box center [439, 107] width 47 height 12
click at [340, 292] on button "Guardar" at bounding box center [337, 297] width 26 height 14
click at [337, 294] on span "Guardar" at bounding box center [337, 296] width 18 height 5
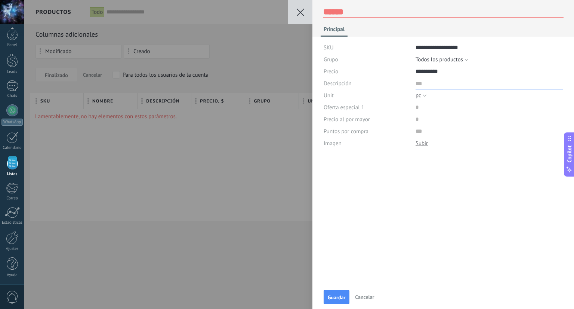
click at [418, 88] on textarea at bounding box center [490, 83] width 148 height 12
type textarea "*"
type textarea "**"
type textarea "****"
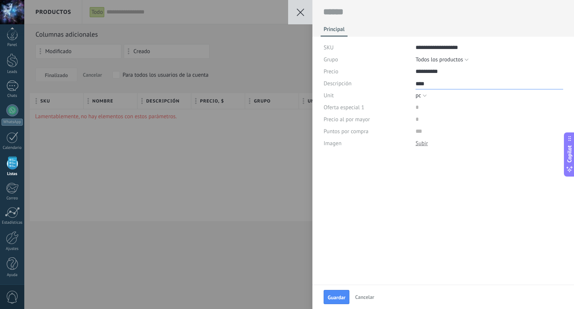
type textarea "*****"
type textarea "******"
type textarea "*******"
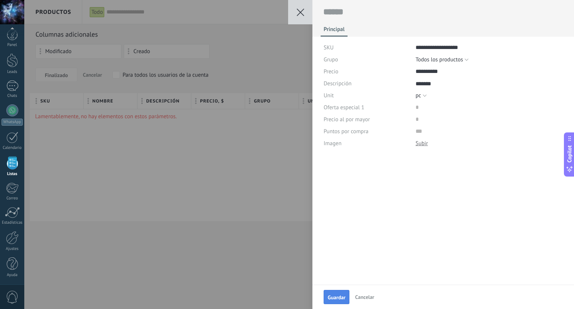
click at [340, 296] on span "Guardar" at bounding box center [337, 296] width 18 height 5
click at [421, 108] on input "price" at bounding box center [439, 107] width 47 height 12
type input "**"
click at [424, 116] on input "price" at bounding box center [439, 119] width 47 height 12
type input "******"
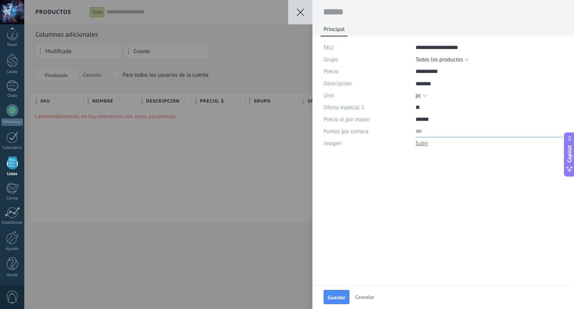
click at [426, 130] on input "numeric" at bounding box center [490, 131] width 148 height 12
type input "***"
click at [339, 298] on span "Guardar" at bounding box center [337, 296] width 18 height 5
click at [423, 140] on div at bounding box center [422, 143] width 12 height 7
click at [340, 293] on button "Guardar" at bounding box center [337, 297] width 26 height 14
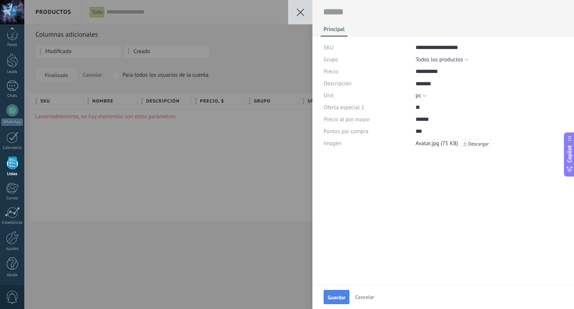
click at [337, 296] on span "Guardar" at bounding box center [337, 296] width 18 height 5
click at [336, 295] on span "Guardar" at bounding box center [337, 296] width 18 height 5
click at [335, 294] on span "Guardar" at bounding box center [337, 296] width 18 height 5
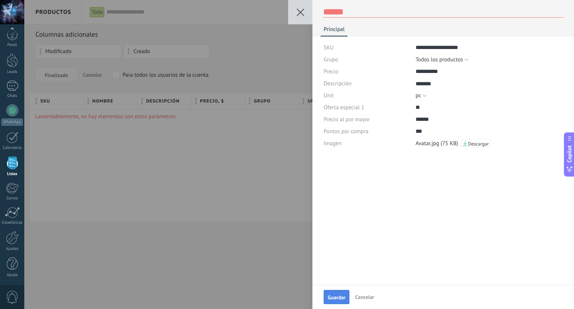
click at [333, 294] on span "Guardar" at bounding box center [337, 296] width 18 height 5
click at [333, 293] on button "Guardar" at bounding box center [337, 297] width 26 height 14
click at [332, 293] on button "Guardar" at bounding box center [337, 297] width 26 height 14
click at [331, 292] on button "Guardar" at bounding box center [337, 297] width 26 height 14
click at [331, 291] on button "Guardar" at bounding box center [337, 297] width 26 height 14
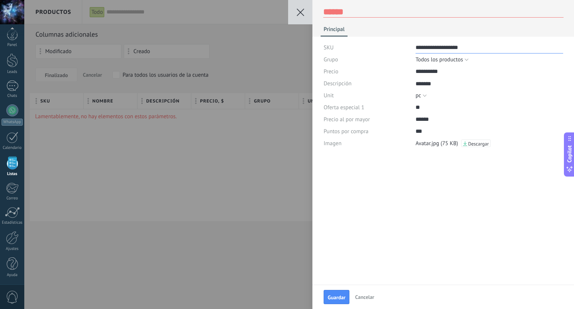
drag, startPoint x: 474, startPoint y: 49, endPoint x: 386, endPoint y: 49, distance: 87.4
click at [386, 49] on div "**********" at bounding box center [444, 47] width 240 height 12
drag, startPoint x: 433, startPoint y: 49, endPoint x: 413, endPoint y: 53, distance: 20.5
click at [413, 53] on div "SKU ******" at bounding box center [444, 47] width 240 height 12
type input "********"
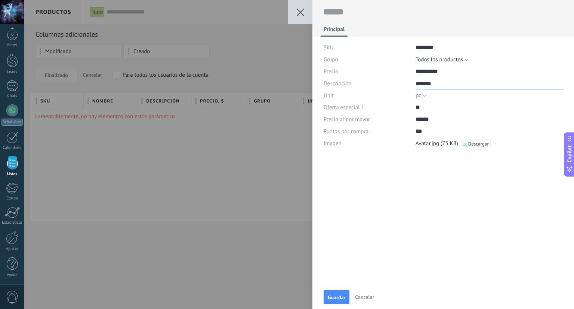
drag, startPoint x: 435, startPoint y: 83, endPoint x: 411, endPoint y: 110, distance: 36.2
click at [416, 87] on textarea "*******" at bounding box center [490, 83] width 148 height 12
click at [336, 304] on div "Guardar Cancelar" at bounding box center [443, 296] width 262 height 24
click at [337, 298] on span "Guardar" at bounding box center [337, 296] width 18 height 5
click at [337, 297] on span "Guardar" at bounding box center [337, 296] width 18 height 5
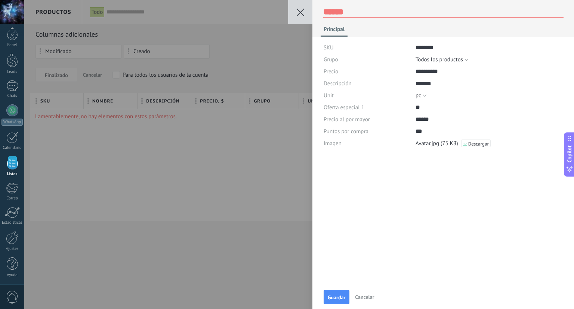
click at [361, 295] on span "Cancelar" at bounding box center [364, 296] width 19 height 7
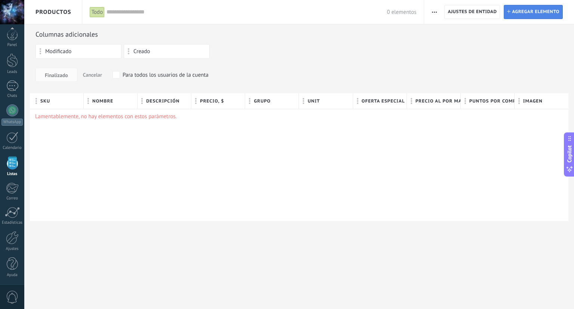
click at [522, 8] on span "Agregar elemento" at bounding box center [535, 11] width 47 height 13
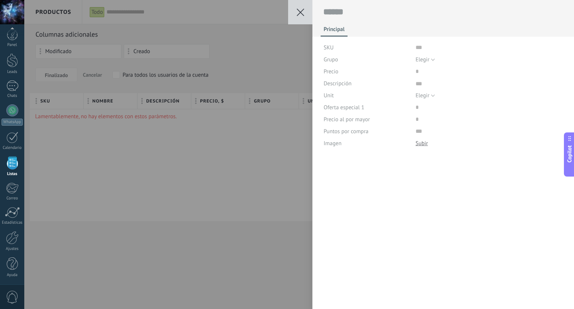
click at [299, 12] on use at bounding box center [300, 12] width 7 height 7
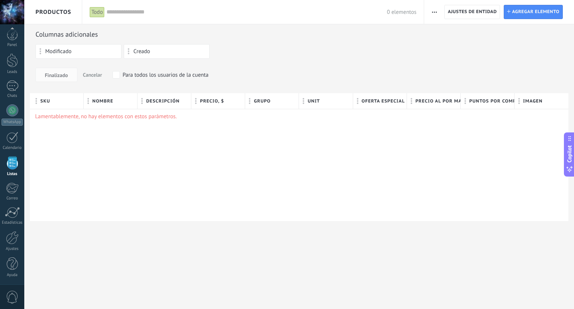
click at [455, 132] on div "Lamentablemente, no hay elementos con estos parámetros." at bounding box center [299, 165] width 538 height 112
click at [259, 71] on div "Finalizado Cancelar Para todos los usuarios de la cuenta" at bounding box center [298, 75] width 527 height 14
click at [459, 14] on span "Ajustes de entidad" at bounding box center [472, 11] width 49 height 13
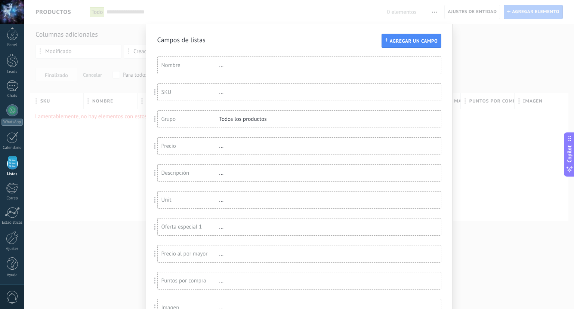
scroll to position [0, 0]
click at [208, 67] on div "Nombre" at bounding box center [190, 65] width 58 height 7
click at [265, 47] on div "Campos de listas Agregar un campo Usted ha alcanzado la cantidad máxima de los …" at bounding box center [299, 190] width 284 height 308
click at [179, 15] on div "Campos de listas Agregar un campo Usted ha alcanzado la cantidad máxima de los …" at bounding box center [299, 154] width 550 height 309
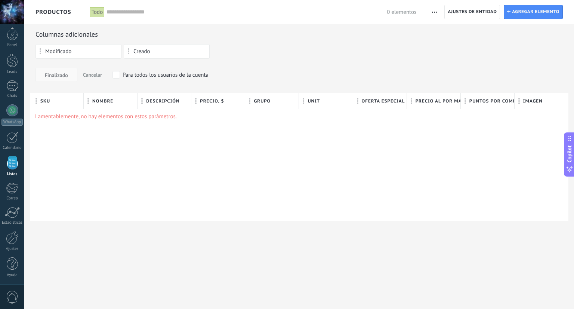
click at [65, 72] on span "Finalizado" at bounding box center [56, 74] width 23 height 5
click at [64, 76] on span "Finalizado" at bounding box center [56, 74] width 23 height 5
click at [86, 75] on span "Cancelar" at bounding box center [92, 74] width 19 height 7
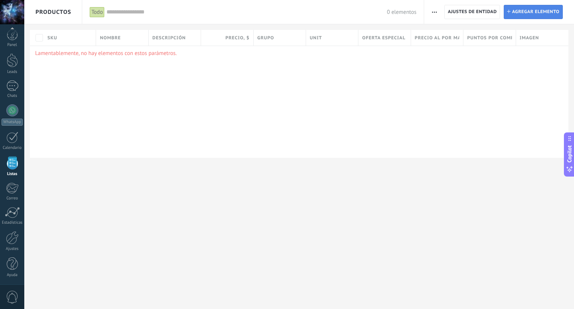
click at [518, 13] on span "Agregar elemento" at bounding box center [535, 11] width 47 height 13
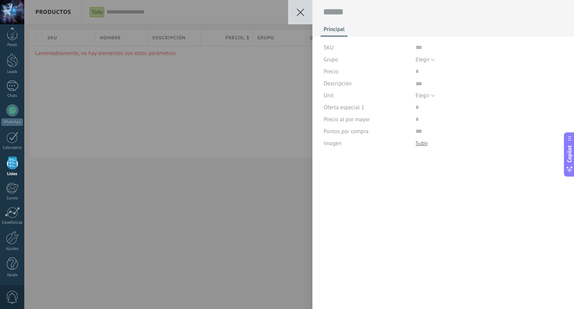
type textarea "***"
click at [430, 47] on input "text" at bounding box center [490, 47] width 148 height 12
type input "*******"
click at [339, 292] on button "Guardar" at bounding box center [337, 297] width 26 height 14
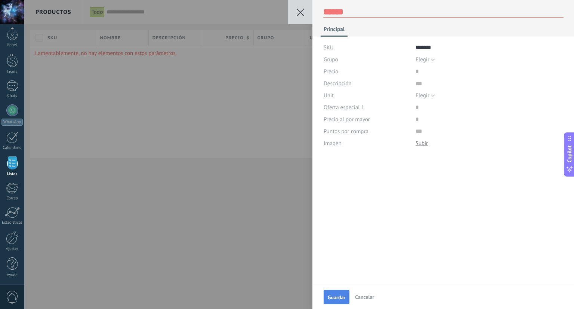
click at [337, 299] on span "Guardar" at bounding box center [337, 296] width 18 height 5
click at [430, 60] on button "Elegir" at bounding box center [425, 59] width 19 height 12
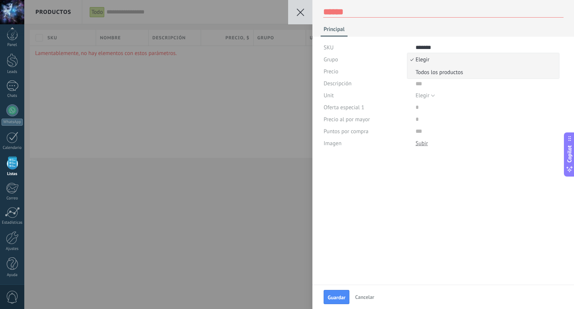
click at [424, 72] on span "Todos los productos" at bounding box center [481, 72] width 149 height 7
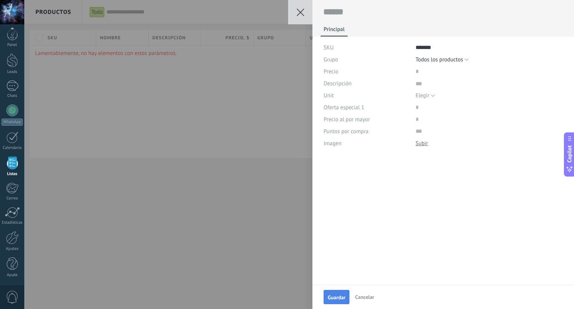
click at [340, 295] on span "Guardar" at bounding box center [337, 296] width 18 height 5
click at [433, 75] on input "price" at bounding box center [439, 71] width 47 height 12
type input "******"
click at [344, 292] on button "Guardar" at bounding box center [337, 297] width 26 height 14
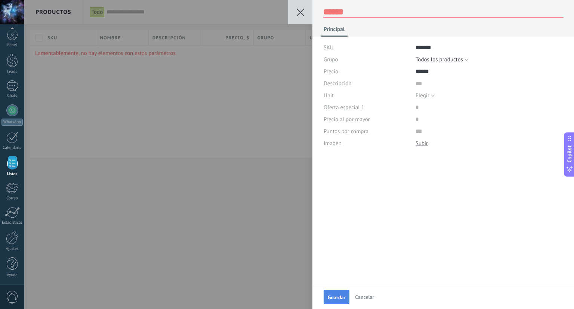
click at [344, 292] on button "Guardar" at bounding box center [337, 297] width 26 height 14
click at [438, 83] on textarea at bounding box center [490, 83] width 148 height 12
type textarea "*"
type textarea "**"
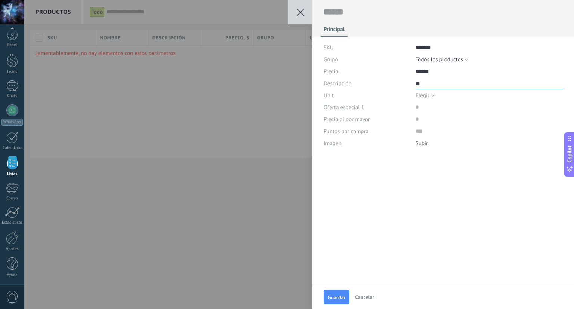
type textarea "***"
type textarea "****"
type textarea "*****"
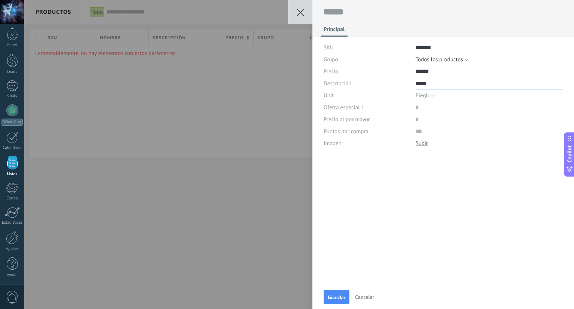
type textarea "******"
type textarea "*******"
click at [327, 297] on button "Guardar" at bounding box center [337, 297] width 26 height 14
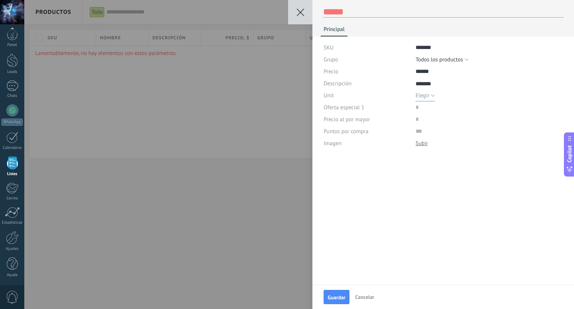
click at [428, 94] on span "Elegir" at bounding box center [423, 95] width 14 height 7
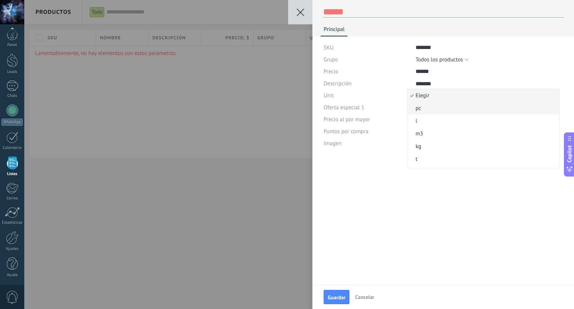
click at [423, 109] on span "pc" at bounding box center [481, 108] width 149 height 7
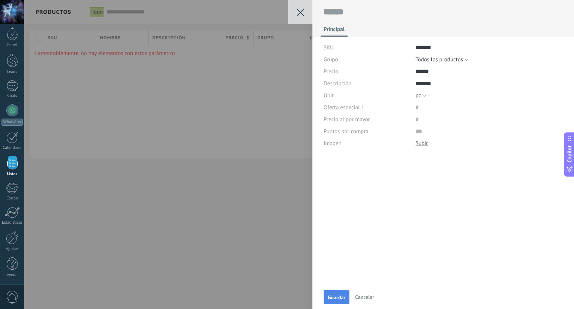
click at [342, 296] on span "Guardar" at bounding box center [337, 296] width 18 height 5
click at [421, 108] on input "price" at bounding box center [439, 107] width 47 height 12
type input "*******"
click at [423, 117] on input "price" at bounding box center [439, 119] width 47 height 12
type input "*******"
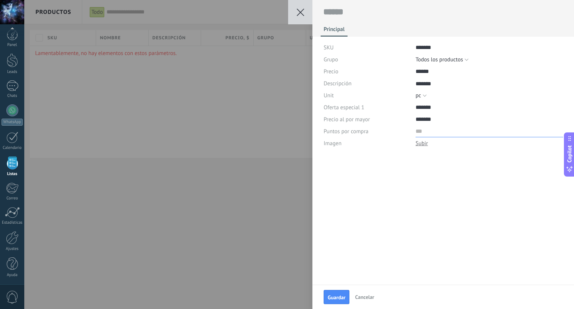
click at [416, 133] on input "numeric" at bounding box center [490, 131] width 148 height 12
type input "*****"
click at [341, 292] on button "Guardar" at bounding box center [337, 297] width 26 height 14
click at [427, 141] on div at bounding box center [423, 143] width 14 height 12
click at [420, 143] on div at bounding box center [422, 143] width 12 height 7
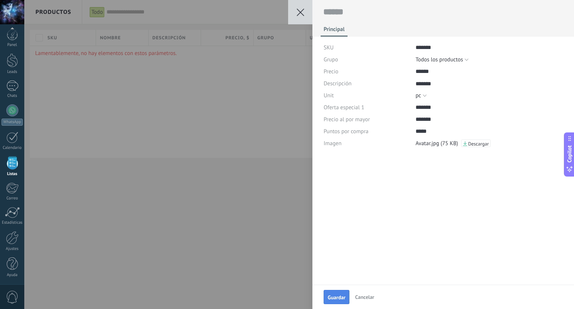
click at [340, 293] on button "Guardar" at bounding box center [337, 297] width 26 height 14
click at [341, 294] on span "Guardar" at bounding box center [337, 296] width 18 height 5
click at [372, 12] on textarea at bounding box center [443, 11] width 240 height 11
type textarea "*"
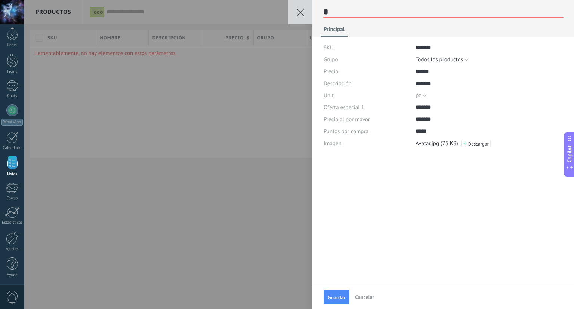
type textarea "**"
type textarea "***"
type textarea "****"
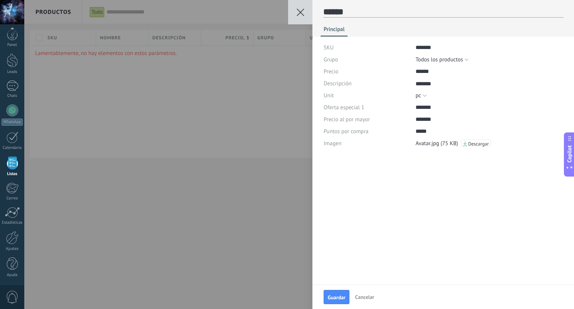
type textarea "*******"
type textarea "********"
type textarea "*********"
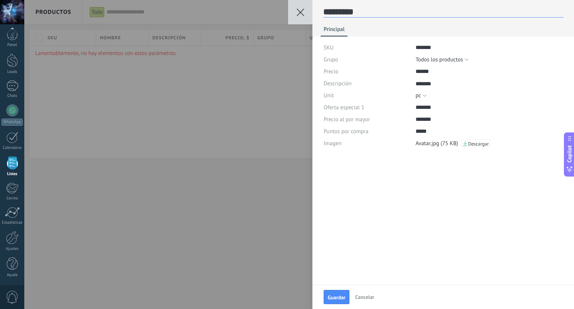
type textarea "**********"
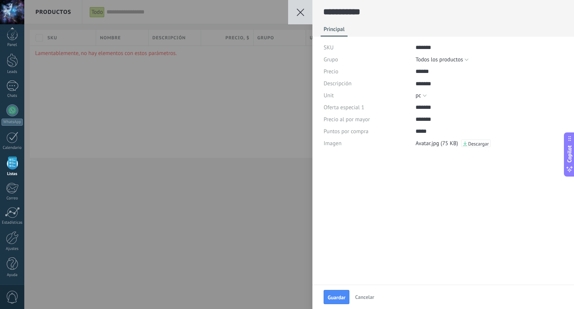
click at [344, 291] on button "Guardar" at bounding box center [337, 297] width 26 height 14
click at [366, 291] on button "Cancelar" at bounding box center [364, 296] width 25 height 11
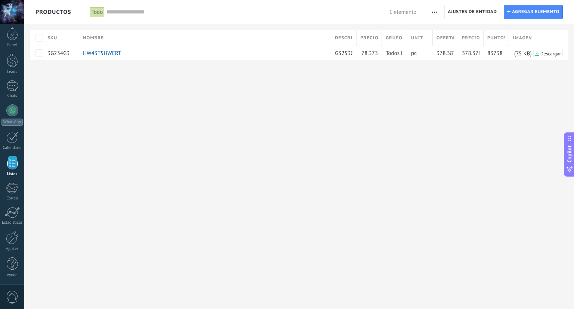
click at [426, 103] on div "**********" at bounding box center [299, 154] width 550 height 309
click at [80, 56] on div "HW43T5HWERT" at bounding box center [203, 53] width 248 height 14
click at [13, 66] on div at bounding box center [12, 62] width 11 height 14
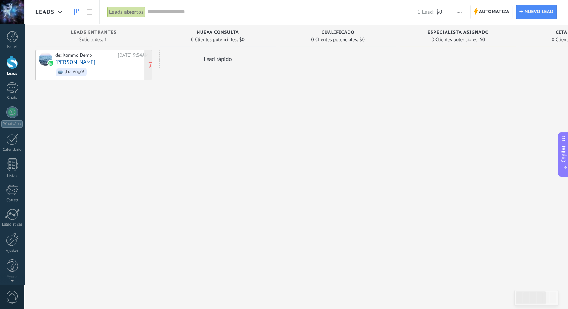
click at [101, 71] on span "¡Lo tengo!" at bounding box center [101, 72] width 93 height 12
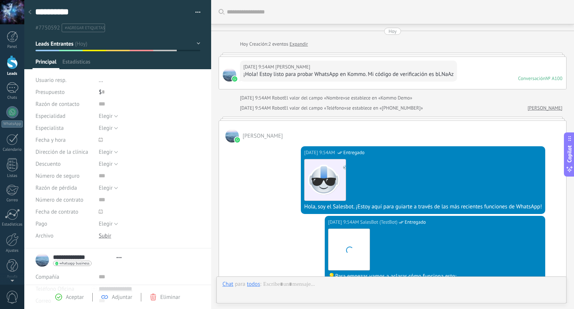
type textarea "**********"
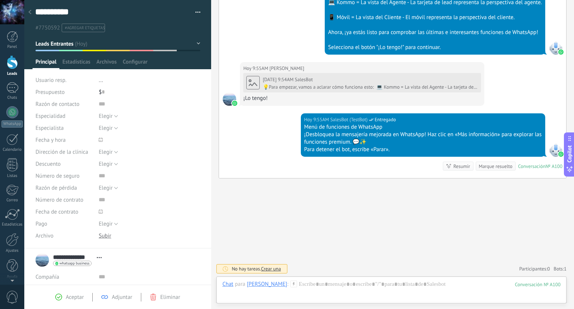
click at [199, 14] on div "**********" at bounding box center [117, 16] width 187 height 32
click at [199, 12] on div "**********" at bounding box center [117, 16] width 187 height 32
click at [198, 10] on button "button" at bounding box center [195, 12] width 11 height 11
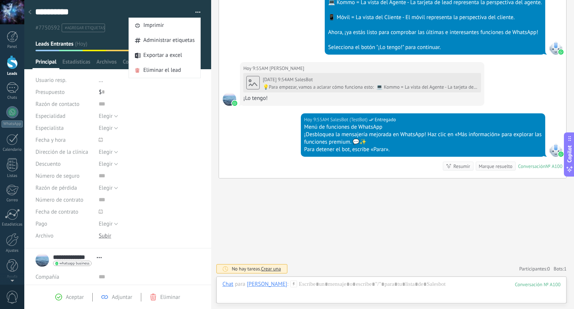
click at [28, 12] on use at bounding box center [29, 12] width 3 height 4
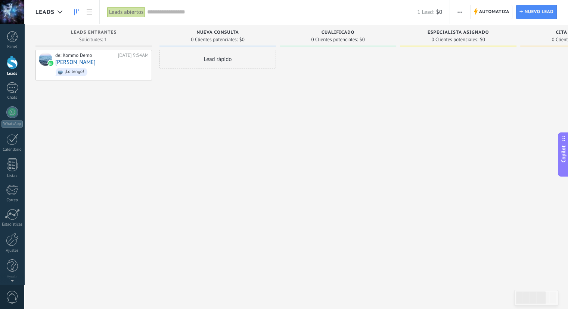
click at [210, 60] on div "Lead rápido" at bounding box center [218, 59] width 117 height 19
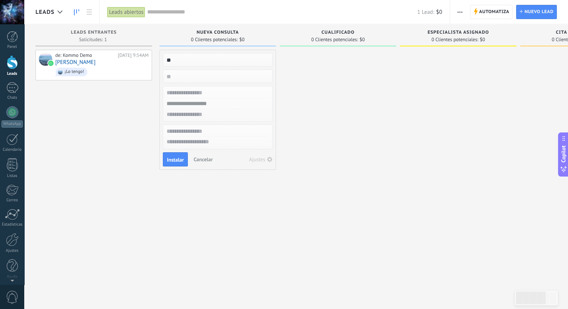
type input "*"
type input "******"
click at [206, 91] on input "text" at bounding box center [217, 92] width 109 height 11
type input "**********"
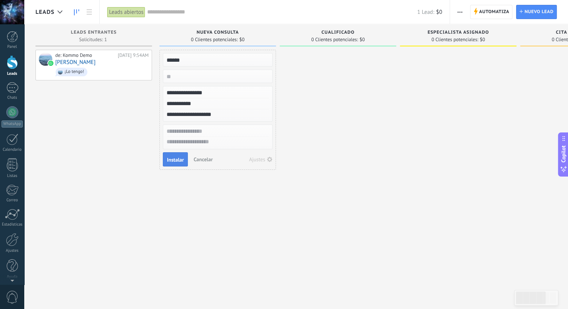
type input "**********"
click at [183, 158] on span "Instalar" at bounding box center [175, 159] width 17 height 5
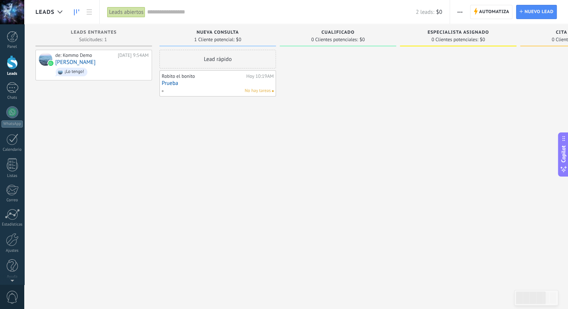
click at [222, 84] on link "Prueba" at bounding box center [218, 83] width 112 height 6
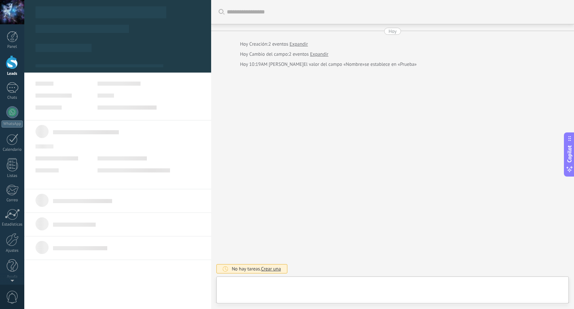
scroll to position [11, 0]
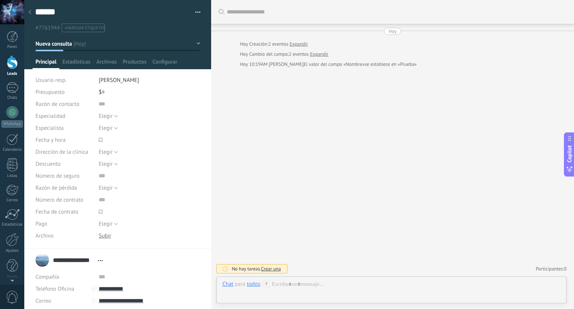
click at [121, 92] on div "$ 0" at bounding box center [150, 92] width 102 height 12
click at [111, 93] on div "$ 0" at bounding box center [150, 92] width 102 height 12
click at [145, 57] on div at bounding box center [117, 34] width 187 height 69
click at [141, 56] on div at bounding box center [117, 34] width 187 height 69
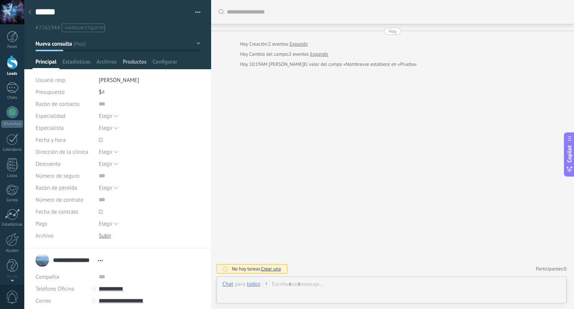
click at [140, 62] on span "Productos" at bounding box center [135, 63] width 24 height 11
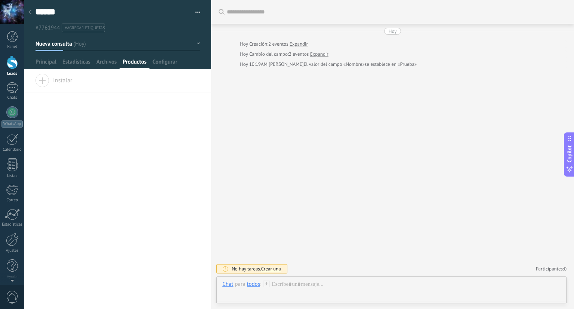
click at [45, 83] on span "Instalar" at bounding box center [53, 79] width 37 height 10
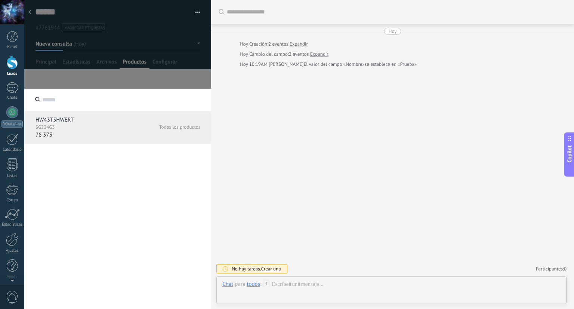
click at [70, 124] on p "3G234G3" at bounding box center [74, 127] width 79 height 6
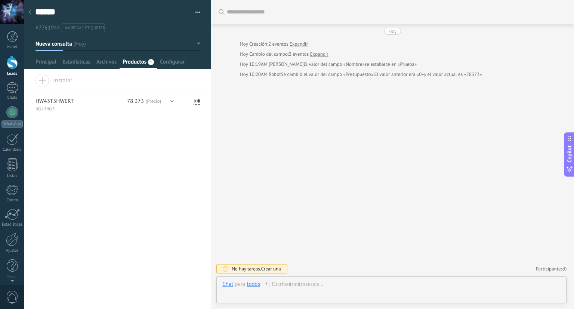
click at [197, 40] on button "Nueva consulta" at bounding box center [117, 43] width 165 height 13
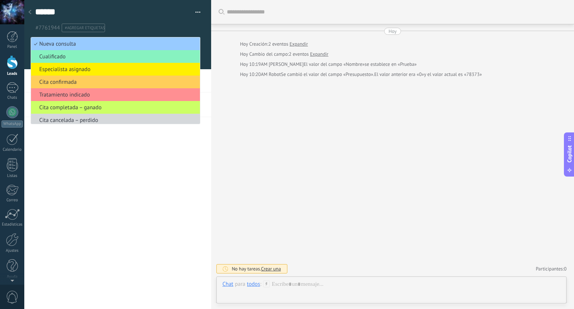
click at [194, 27] on ul "#7761944 #agregar etiquetas" at bounding box center [116, 28] width 164 height 10
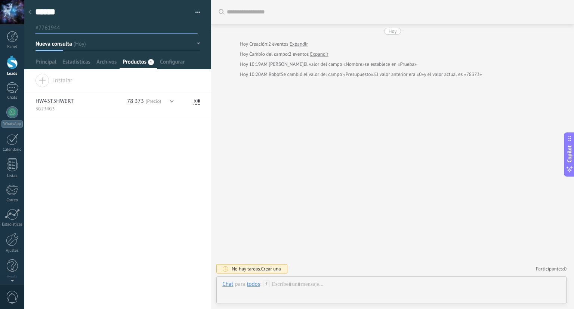
click at [186, 148] on div "**********" at bounding box center [117, 191] width 187 height 235
click at [193, 12] on button "button" at bounding box center [195, 12] width 11 height 11
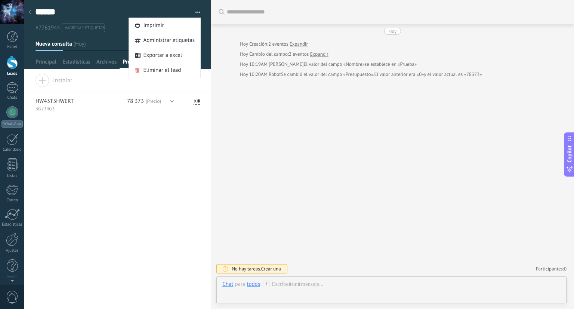
click at [153, 151] on div "**********" at bounding box center [117, 191] width 187 height 235
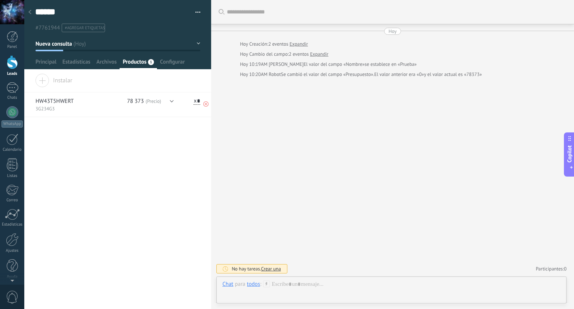
click at [146, 104] on span "(Precio)" at bounding box center [153, 101] width 15 height 6
click at [135, 157] on div "**********" at bounding box center [117, 191] width 187 height 235
click at [98, 64] on span "Archivos" at bounding box center [106, 63] width 20 height 11
click at [69, 68] on span "Estadísticas" at bounding box center [76, 63] width 28 height 11
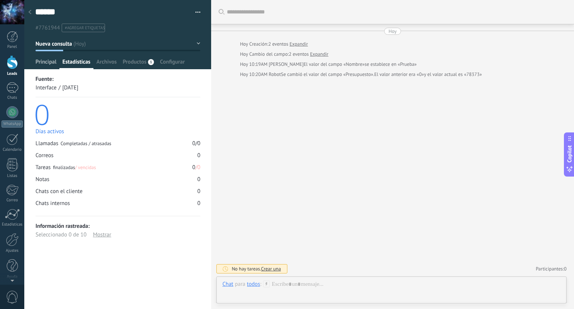
click at [46, 63] on span "Principal" at bounding box center [45, 63] width 21 height 11
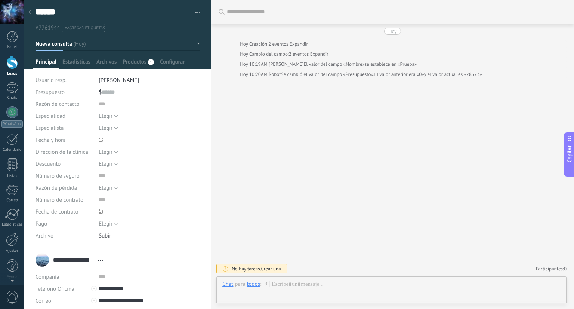
click at [63, 141] on span "Fecha y hora" at bounding box center [50, 140] width 30 height 6
click at [108, 225] on span "Elegir" at bounding box center [106, 223] width 14 height 7
click at [108, 225] on span "Elegir" at bounding box center [142, 223] width 104 height 7
click at [104, 190] on span "Elegir" at bounding box center [106, 187] width 14 height 7
click at [104, 190] on span "Elegir" at bounding box center [142, 187] width 104 height 7
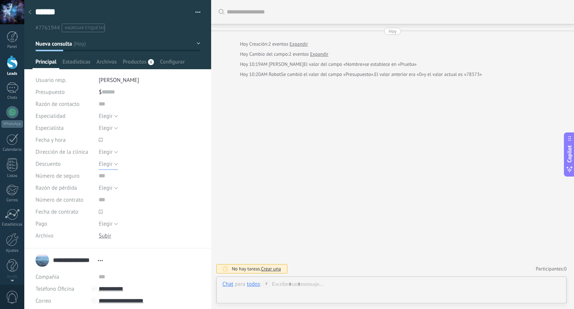
click at [108, 165] on span "Elegir" at bounding box center [106, 163] width 14 height 7
click at [108, 165] on span "Elegir" at bounding box center [142, 163] width 104 height 7
click at [109, 149] on span "Elegir" at bounding box center [106, 151] width 14 height 7
click at [109, 149] on span "Elegir" at bounding box center [142, 151] width 104 height 7
click at [107, 130] on span "Elegir" at bounding box center [106, 127] width 14 height 7
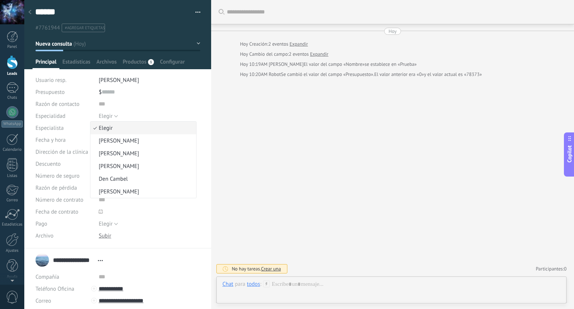
click at [107, 130] on span "Elegir" at bounding box center [142, 127] width 104 height 7
click at [114, 114] on button "Elegir" at bounding box center [108, 116] width 19 height 12
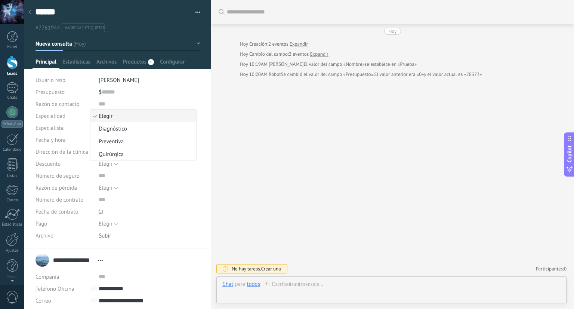
click at [114, 114] on span "Elegir" at bounding box center [142, 115] width 104 height 7
click at [103, 189] on span "Elegir" at bounding box center [106, 187] width 14 height 7
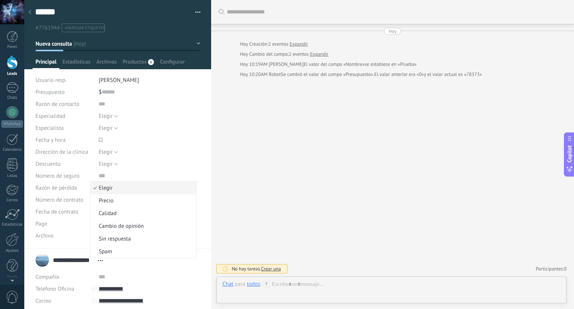
click at [110, 184] on span "Elegir" at bounding box center [142, 187] width 104 height 7
click at [109, 165] on span "Elegir" at bounding box center [106, 163] width 14 height 7
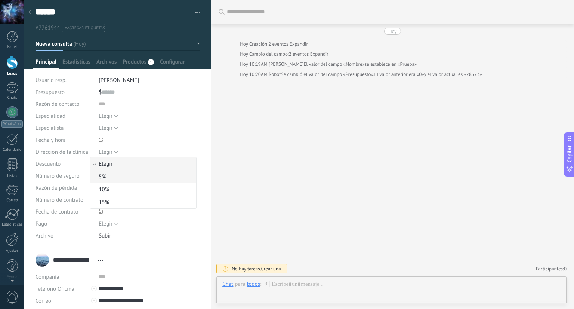
click at [113, 179] on span "5%" at bounding box center [142, 176] width 104 height 7
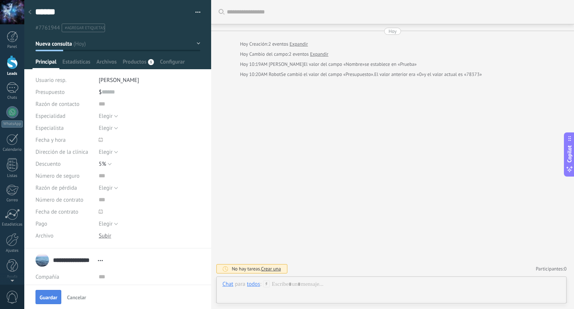
click at [52, 296] on span "Guardar" at bounding box center [49, 296] width 18 height 5
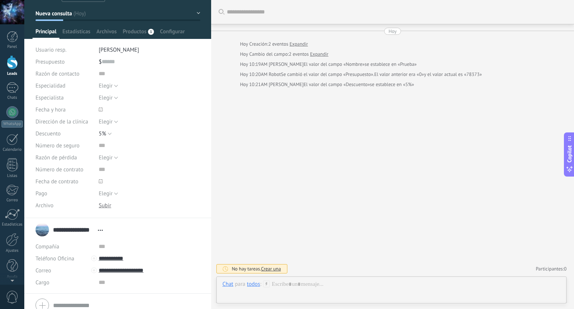
scroll to position [62, 0]
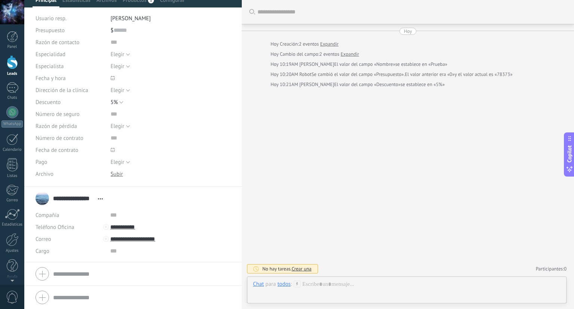
drag, startPoint x: 211, startPoint y: 160, endPoint x: 242, endPoint y: 160, distance: 30.6
click at [242, 160] on div at bounding box center [242, 154] width 0 height 309
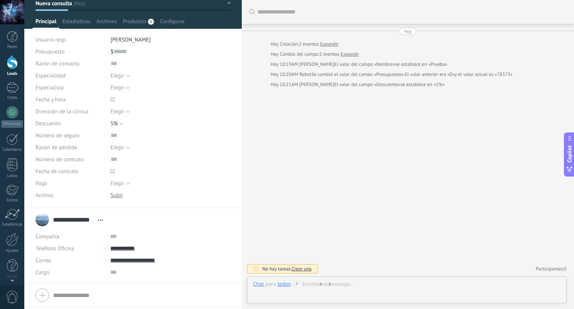
scroll to position [0, 0]
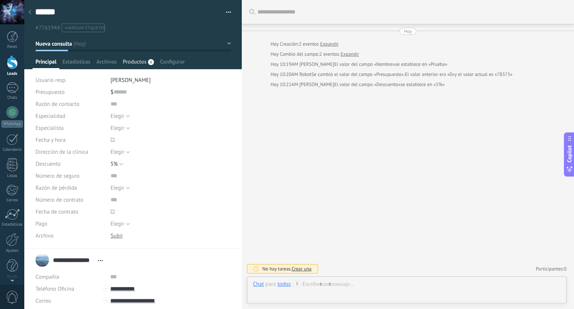
click at [149, 63] on span "1" at bounding box center [151, 62] width 6 height 6
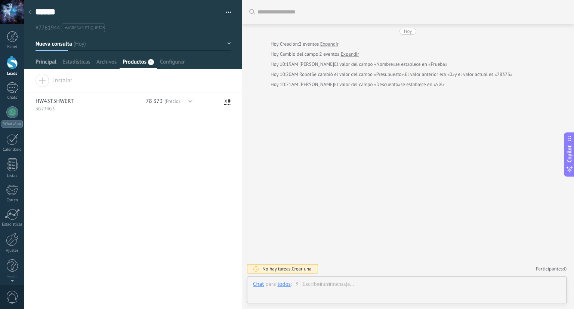
click at [53, 62] on span "Principal" at bounding box center [45, 63] width 21 height 11
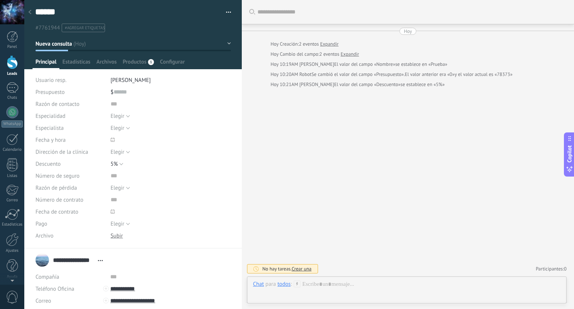
click at [229, 12] on div "****** Prueba Guardar y crear Imprimir Administrar etiquetas Exportar a excel" at bounding box center [133, 16] width 218 height 32
click at [227, 14] on span "button" at bounding box center [228, 13] width 5 height 1
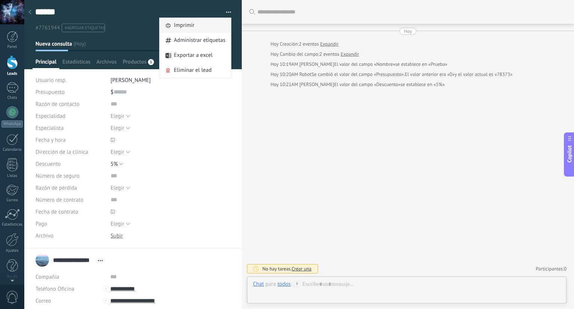
click at [193, 32] on div "Imprimir" at bounding box center [195, 25] width 71 height 15
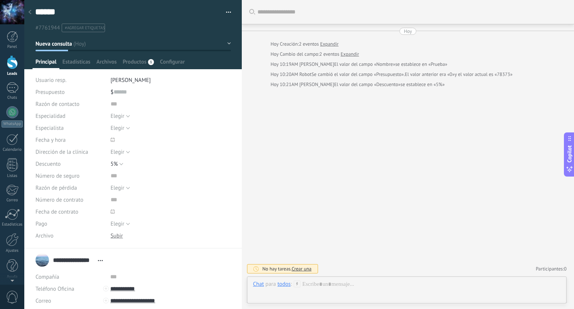
scroll to position [11, 0]
click at [226, 11] on button "button" at bounding box center [225, 12] width 11 height 11
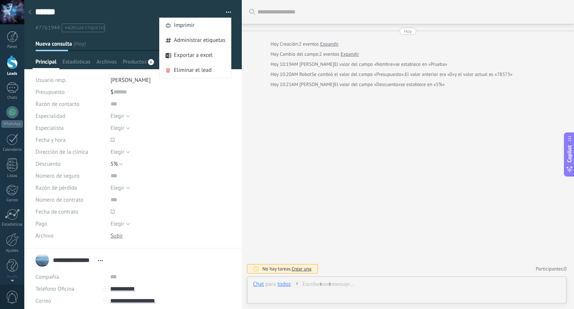
click at [225, 12] on button "button" at bounding box center [225, 12] width 11 height 11
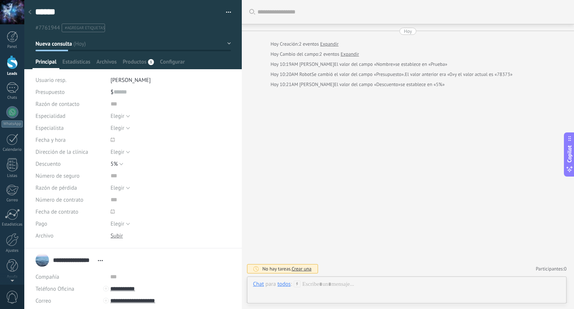
click at [31, 13] on div at bounding box center [30, 12] width 10 height 15
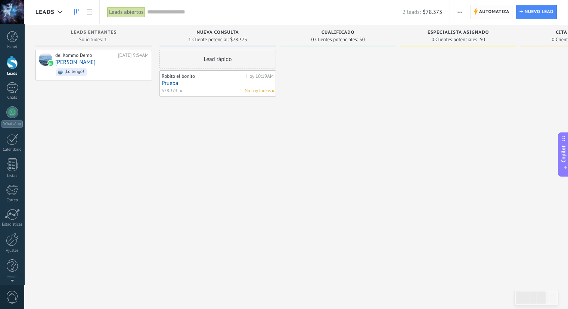
click at [496, 16] on span "Automatiza" at bounding box center [494, 11] width 30 height 13
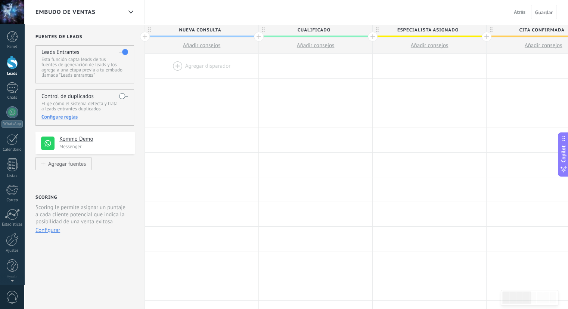
click at [48, 229] on button "Configurar" at bounding box center [47, 229] width 25 height 7
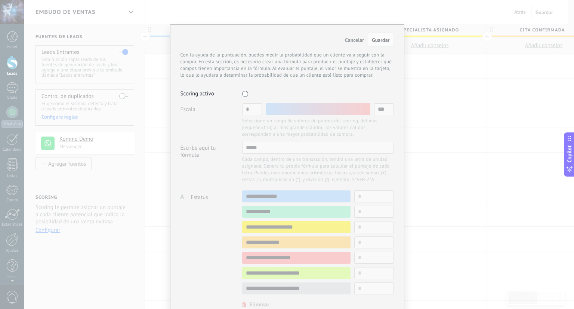
click at [350, 36] on button "Cancelar" at bounding box center [354, 39] width 27 height 13
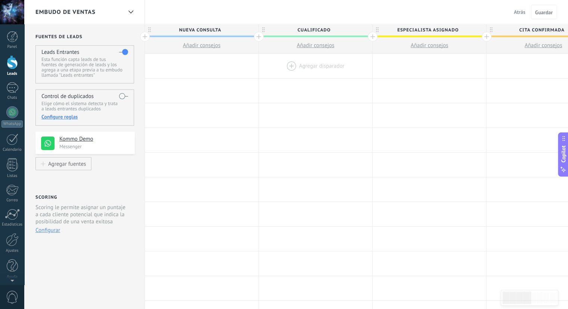
click at [321, 69] on div at bounding box center [316, 66] width 114 height 24
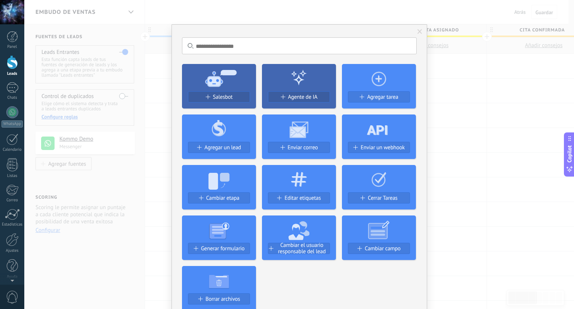
click at [391, 132] on div at bounding box center [379, 127] width 74 height 27
click at [367, 146] on span "Enviar un webhook" at bounding box center [383, 147] width 44 height 6
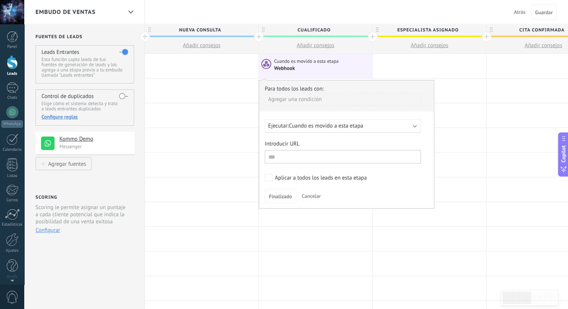
click at [350, 127] on span "Cuando es movido a esta etapa" at bounding box center [326, 125] width 74 height 7
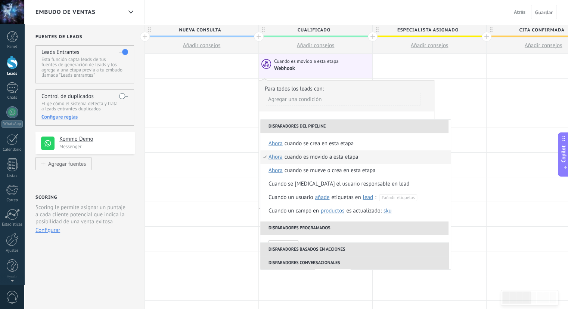
click at [352, 126] on li "Disparadores del pipeline" at bounding box center [354, 126] width 188 height 13
click at [383, 112] on div "**********" at bounding box center [347, 144] width 176 height 129
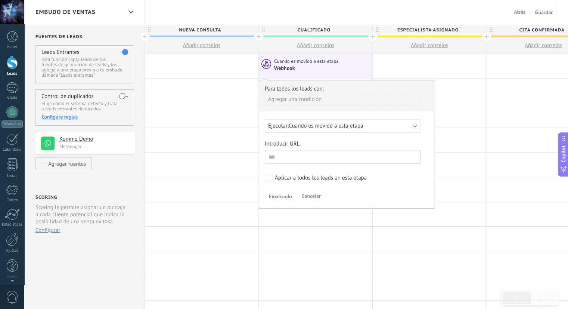
click at [312, 196] on span "Cancelar" at bounding box center [311, 195] width 19 height 7
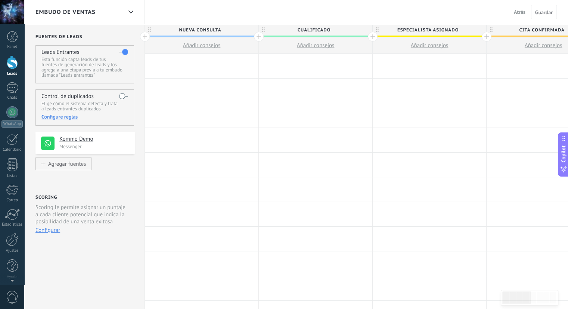
click at [311, 62] on div at bounding box center [316, 66] width 114 height 24
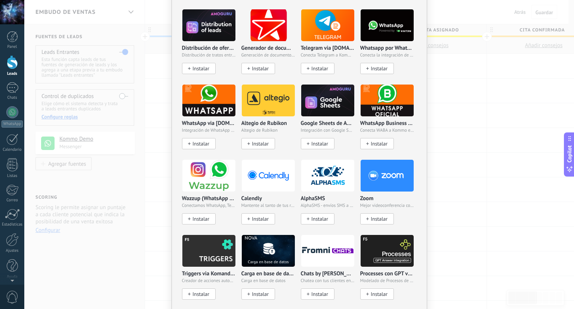
scroll to position [598, 0]
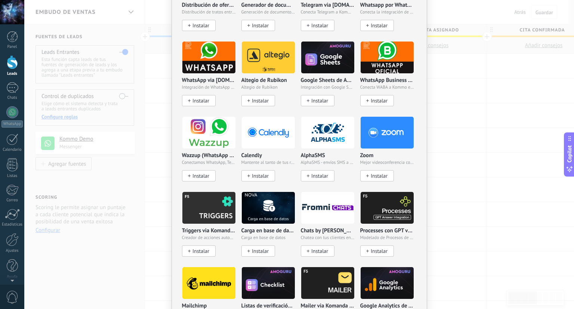
click at [454, 139] on div "No hay resultados Salesbot Agente de IA Agregar tarea Agregar un lead Enviar co…" at bounding box center [299, 154] width 550 height 309
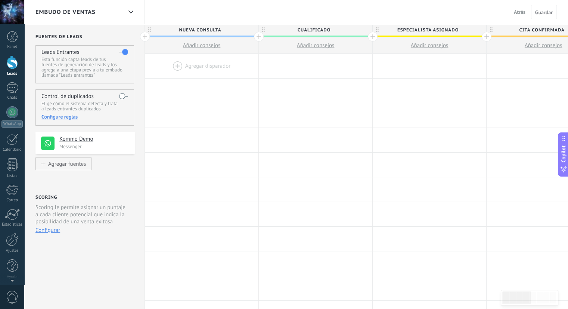
click at [95, 13] on span "Embudo de ventas" at bounding box center [65, 12] width 60 height 7
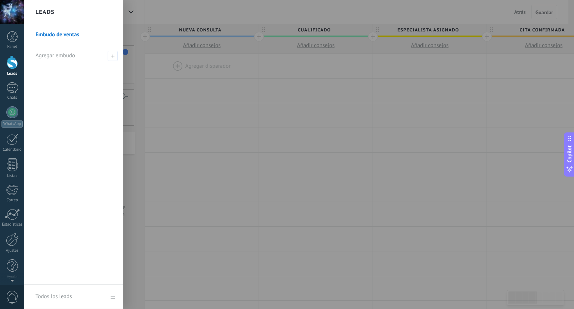
click at [141, 12] on div at bounding box center [311, 154] width 574 height 309
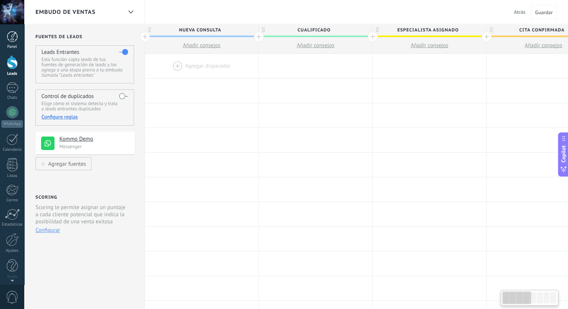
click at [13, 41] on div at bounding box center [12, 36] width 11 height 11
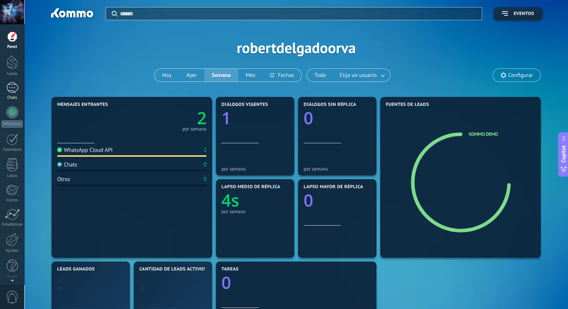
click at [15, 90] on div at bounding box center [12, 87] width 12 height 11
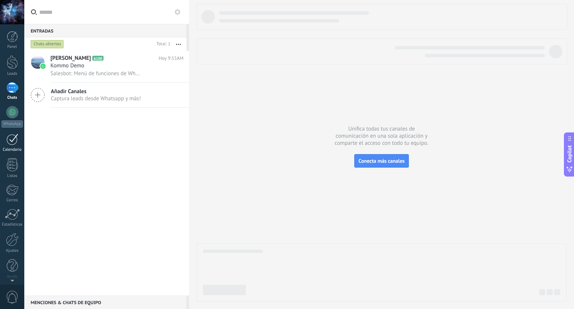
click at [13, 136] on div at bounding box center [12, 139] width 12 height 12
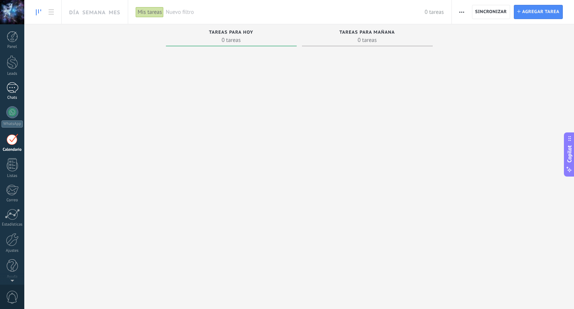
click at [11, 90] on div at bounding box center [12, 87] width 12 height 11
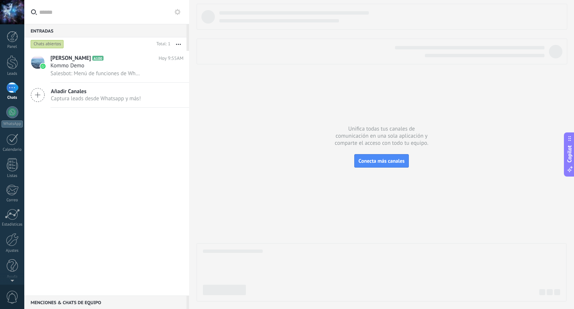
click at [345, 248] on div at bounding box center [382, 272] width 370 height 58
click at [100, 72] on span "Salesbot: Menú de funciones de WhatsApp ¡Desbloquea la mensajería mejorada en W…" at bounding box center [96, 73] width 92 height 7
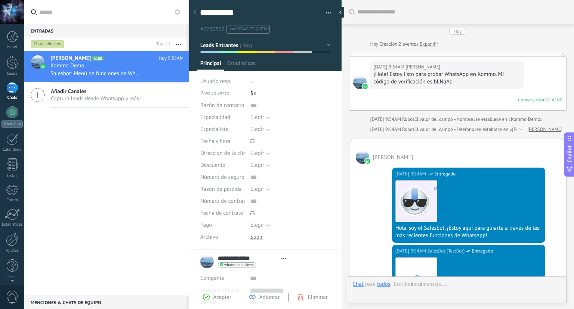
scroll to position [333, 0]
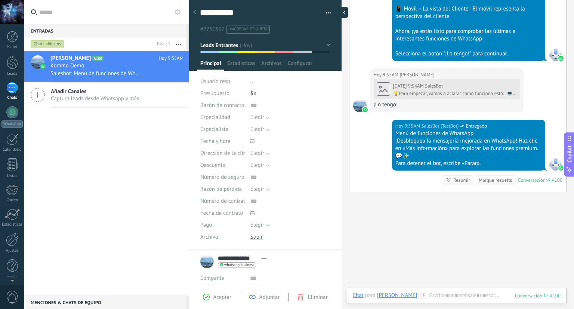
click at [341, 12] on div at bounding box center [342, 12] width 11 height 11
type textarea "******"
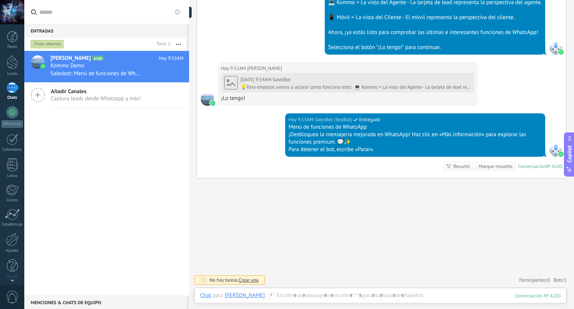
scroll to position [287, 0]
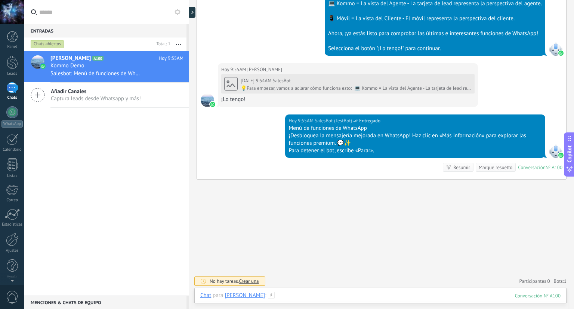
click at [354, 298] on div at bounding box center [380, 302] width 360 height 22
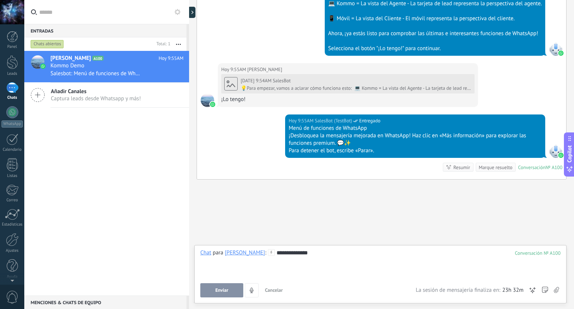
click at [239, 287] on button "Enviar" at bounding box center [221, 290] width 43 height 14
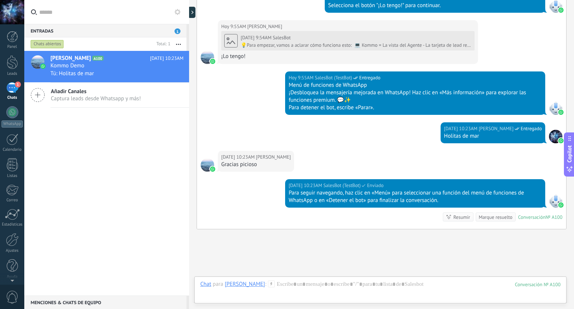
scroll to position [380, 0]
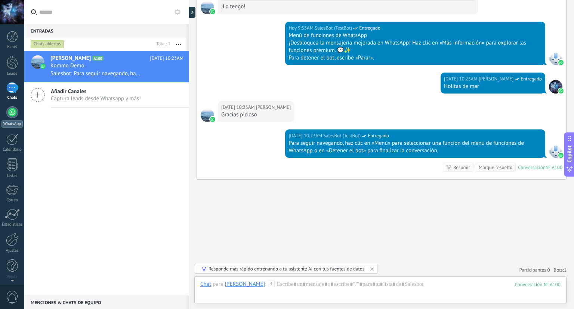
click at [17, 112] on div at bounding box center [12, 112] width 12 height 12
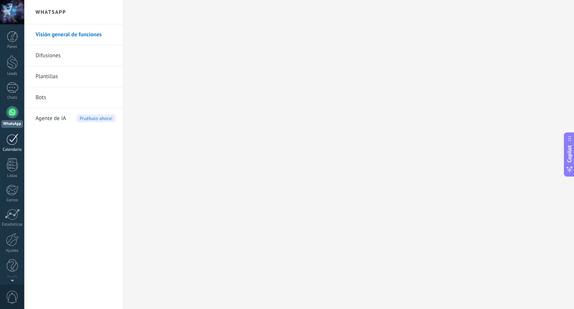
click at [19, 151] on div "Calendario" at bounding box center [12, 149] width 22 height 5
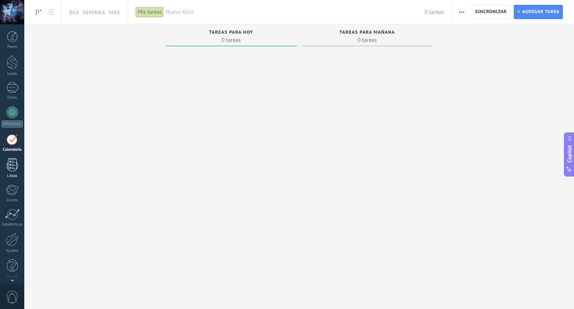
click at [14, 164] on div at bounding box center [12, 164] width 11 height 13
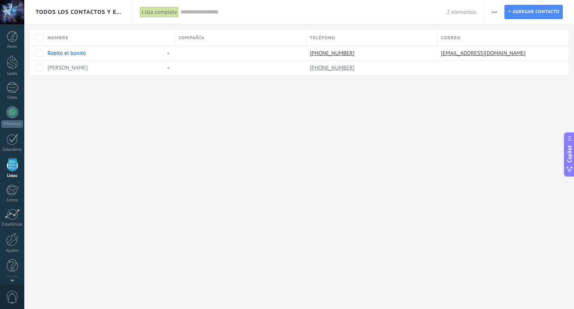
click at [15, 181] on div "Panel Leads 1 Chats WhatsApp Clientes" at bounding box center [12, 159] width 24 height 256
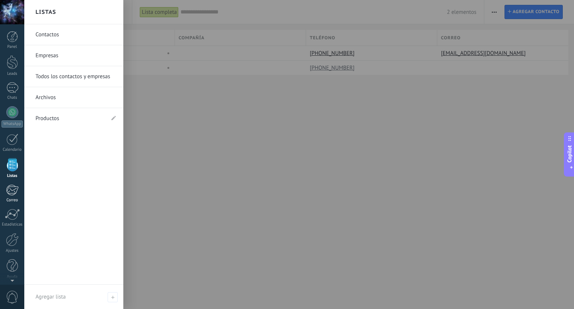
click at [14, 193] on div at bounding box center [12, 189] width 12 height 11
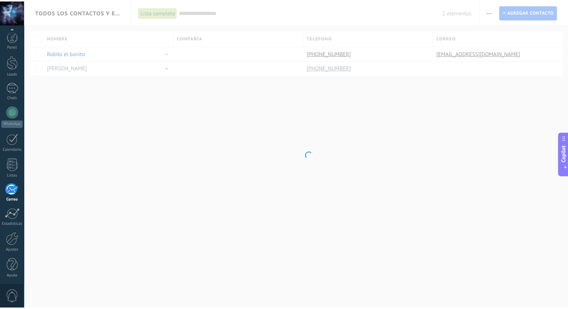
scroll to position [2, 0]
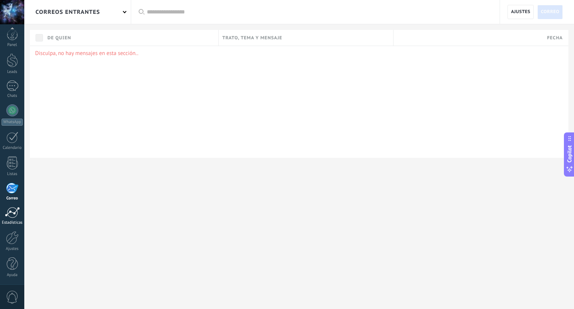
click at [4, 214] on link "Estadísticas" at bounding box center [12, 216] width 24 height 18
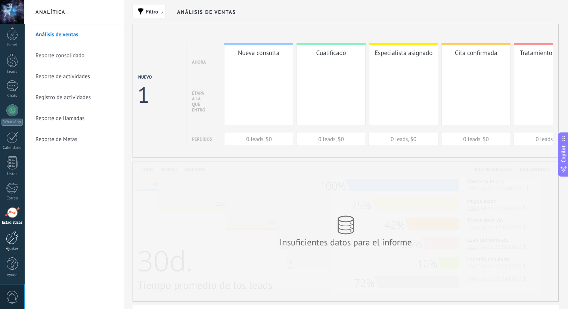
click at [10, 234] on div at bounding box center [12, 237] width 13 height 13
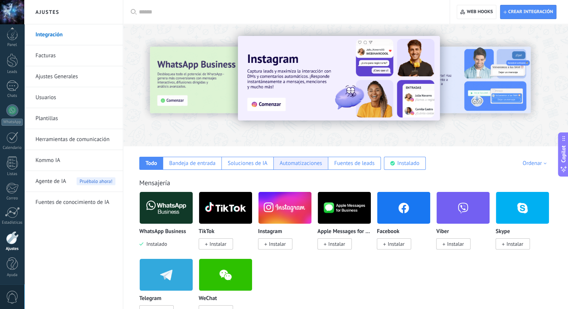
click at [304, 165] on div "Automatizaciones" at bounding box center [301, 163] width 43 height 7
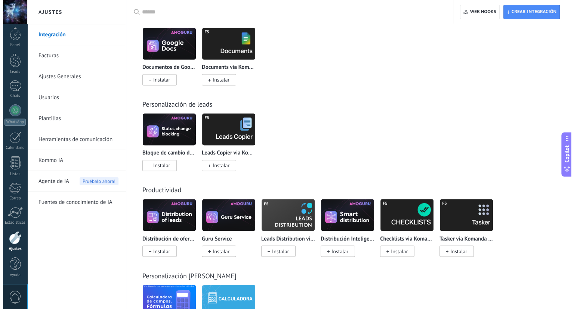
scroll to position [1146, 0]
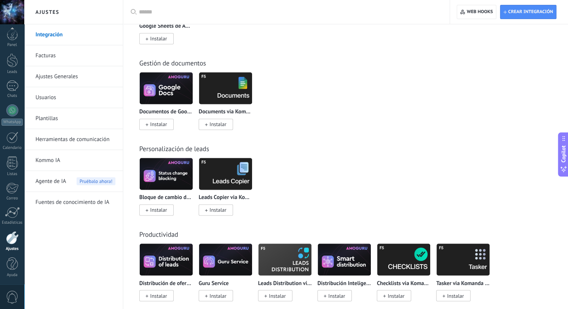
click at [226, 90] on img at bounding box center [225, 88] width 53 height 36
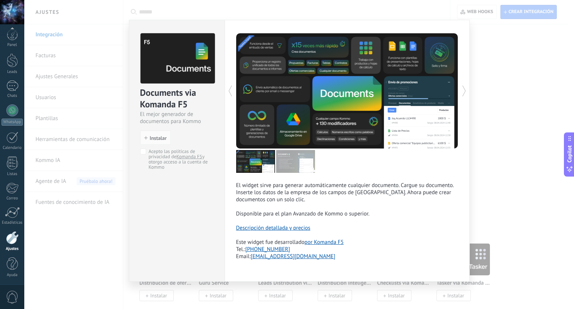
scroll to position [6, 0]
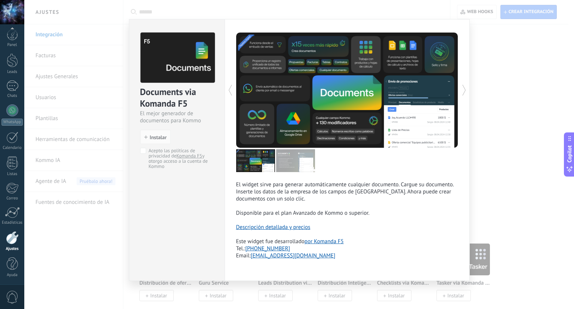
click at [287, 227] on link "Descripción detallada y precios" at bounding box center [273, 226] width 74 height 7
click at [491, 56] on div "Documents via Komanda F5 El mejor generador de documentos para Kommo install In…" at bounding box center [299, 154] width 550 height 309
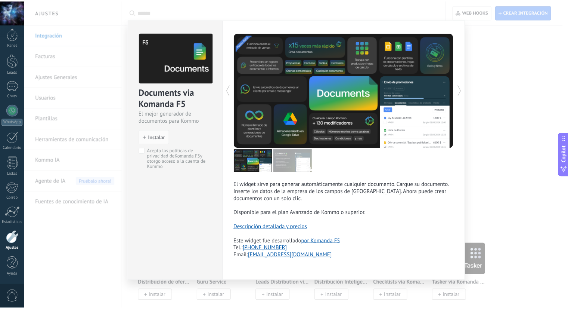
scroll to position [0, 0]
